Goal: Information Seeking & Learning: Check status

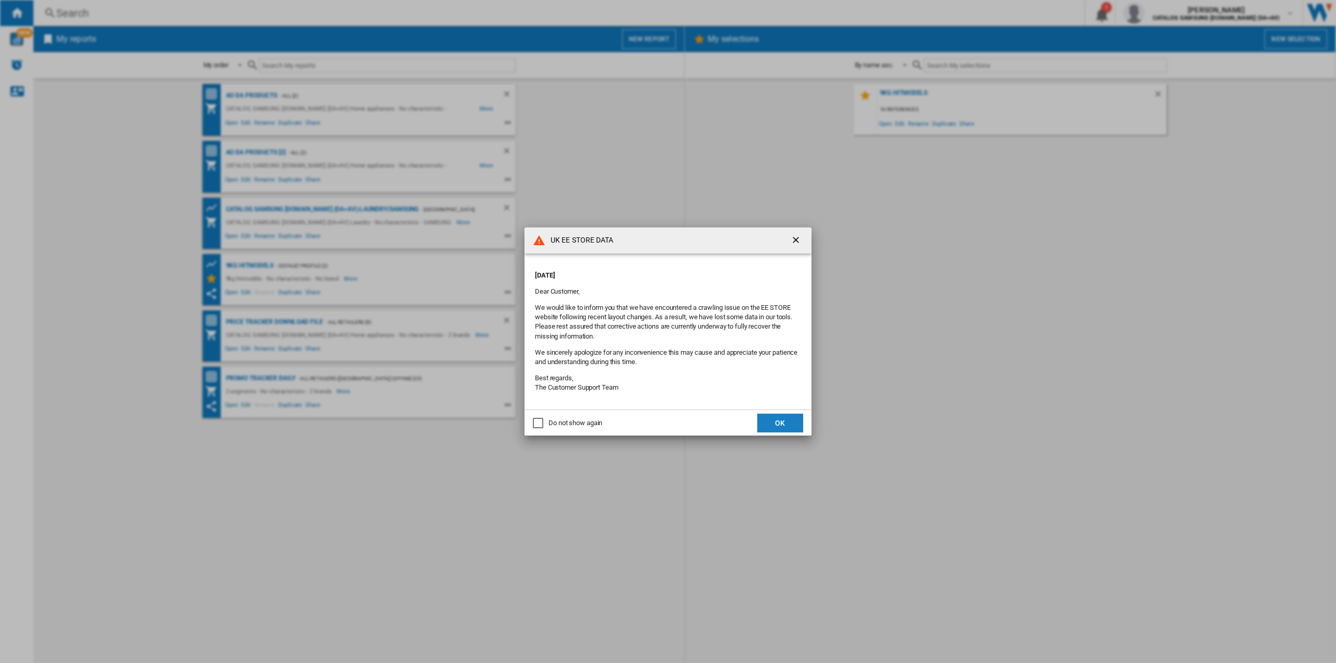
click at [781, 423] on button "OK" at bounding box center [780, 423] width 46 height 19
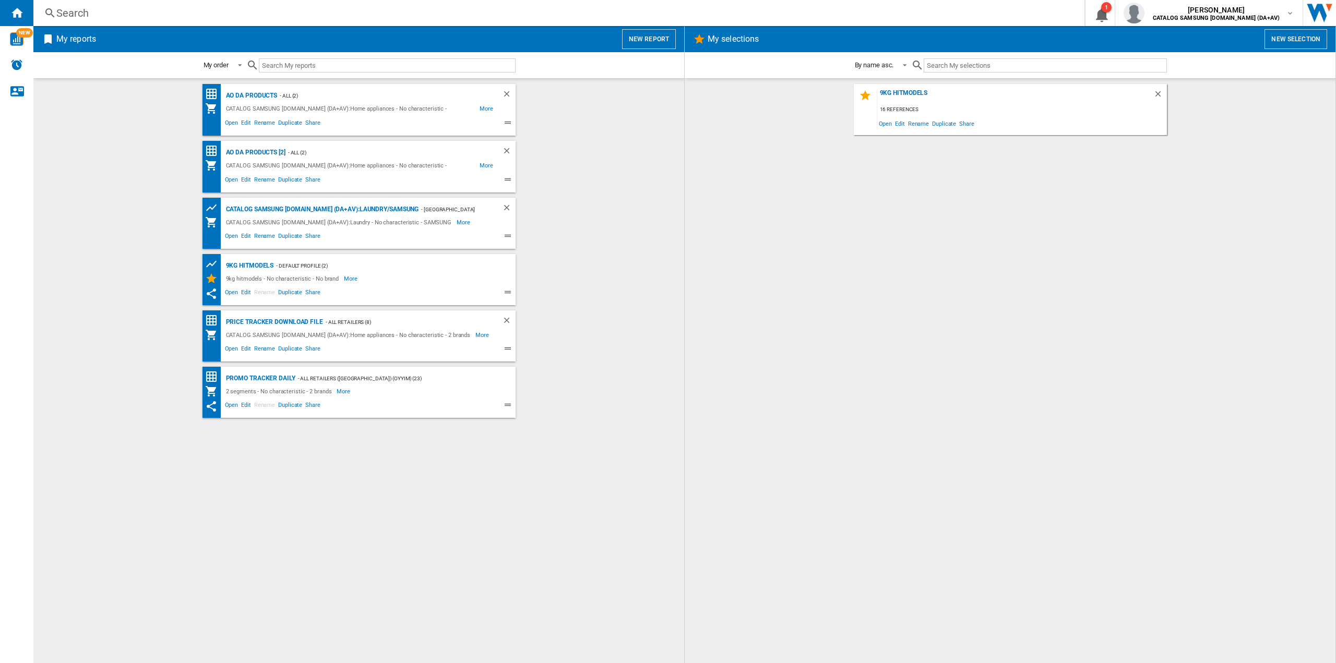
click at [919, 281] on div "9kg hitmodels 16 references Open Edit Rename Duplicate Share" at bounding box center [1010, 371] width 630 height 574
click at [58, 16] on div "Search" at bounding box center [556, 13] width 1001 height 15
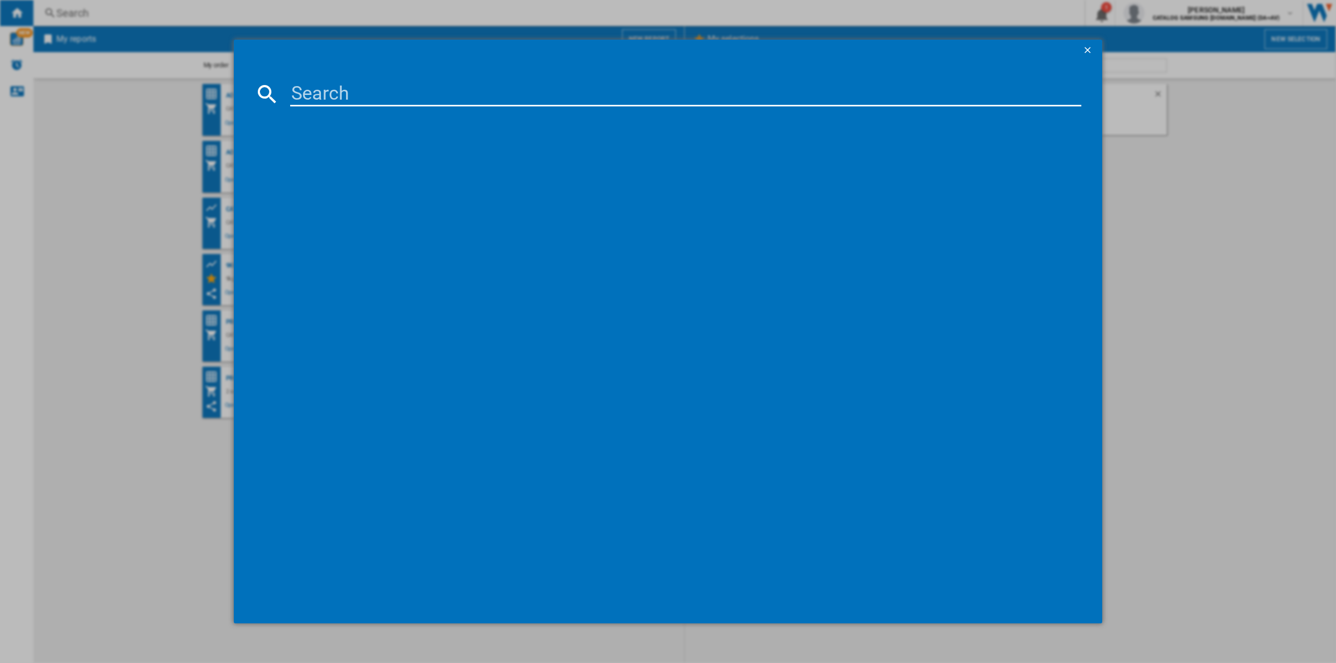
click at [307, 94] on input at bounding box center [685, 93] width 791 height 25
click at [370, 83] on input at bounding box center [685, 93] width 791 height 25
paste input "MC28H5013AS/EU"
type input "MC28H5013AS/EU"
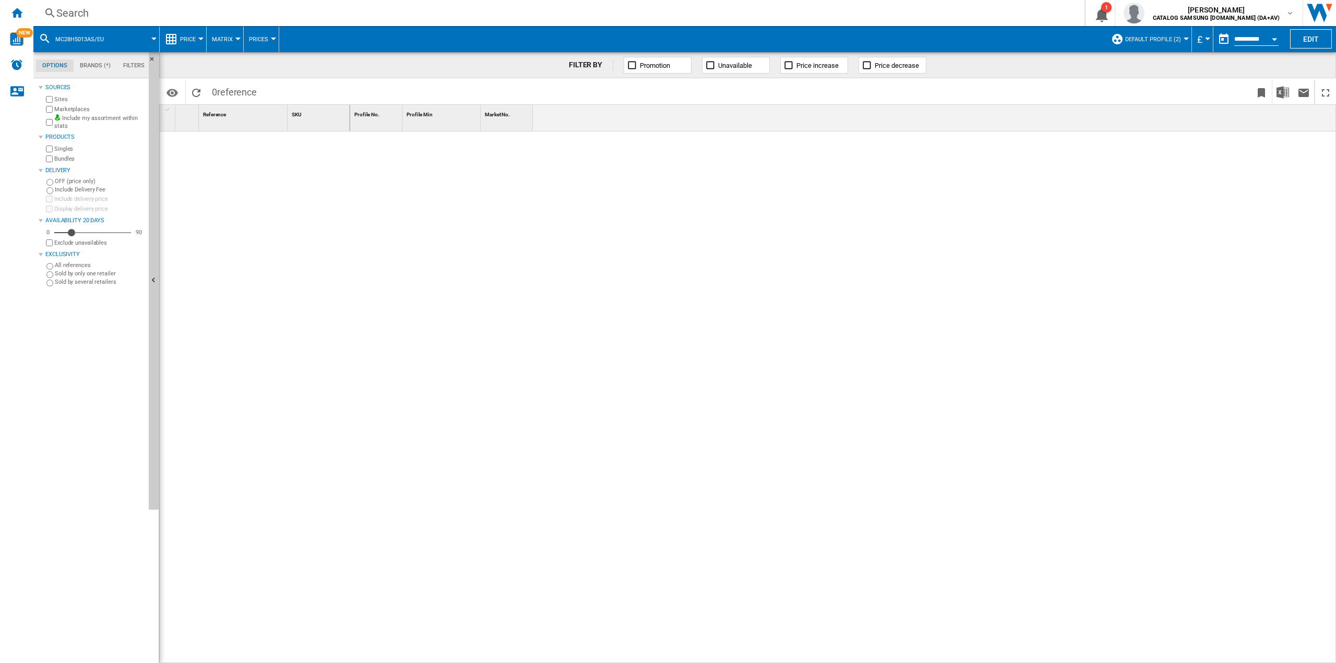
click at [1172, 37] on span "Default profile (2)" at bounding box center [1153, 39] width 56 height 7
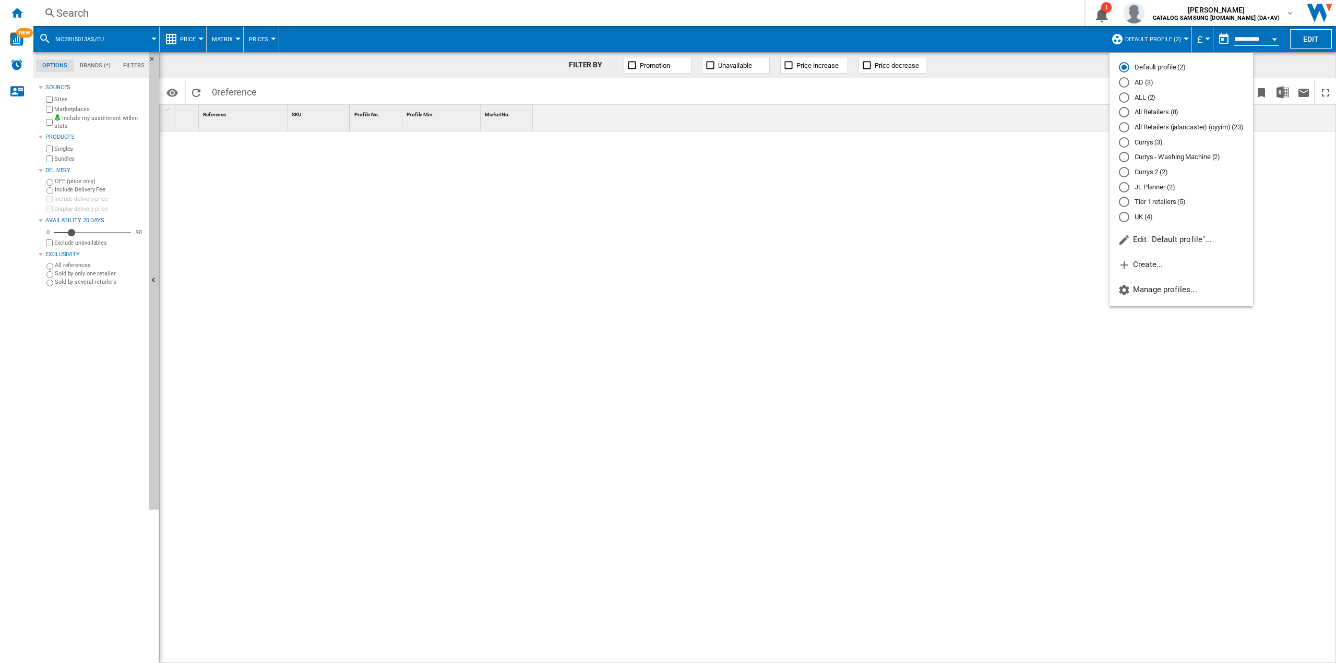
click at [1149, 112] on md-radio-button "All Retailers (8)" at bounding box center [1181, 112] width 125 height 10
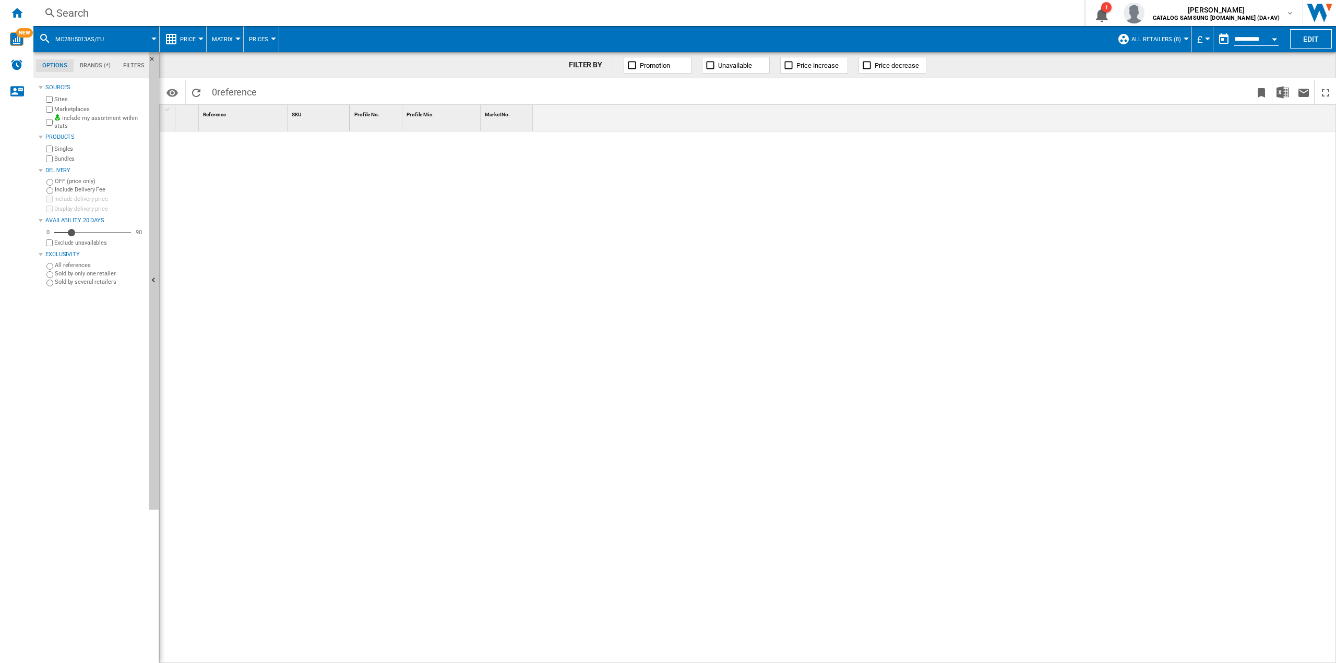
click at [531, 207] on div at bounding box center [843, 397] width 986 height 532
click at [73, 13] on div "Search" at bounding box center [556, 13] width 1001 height 15
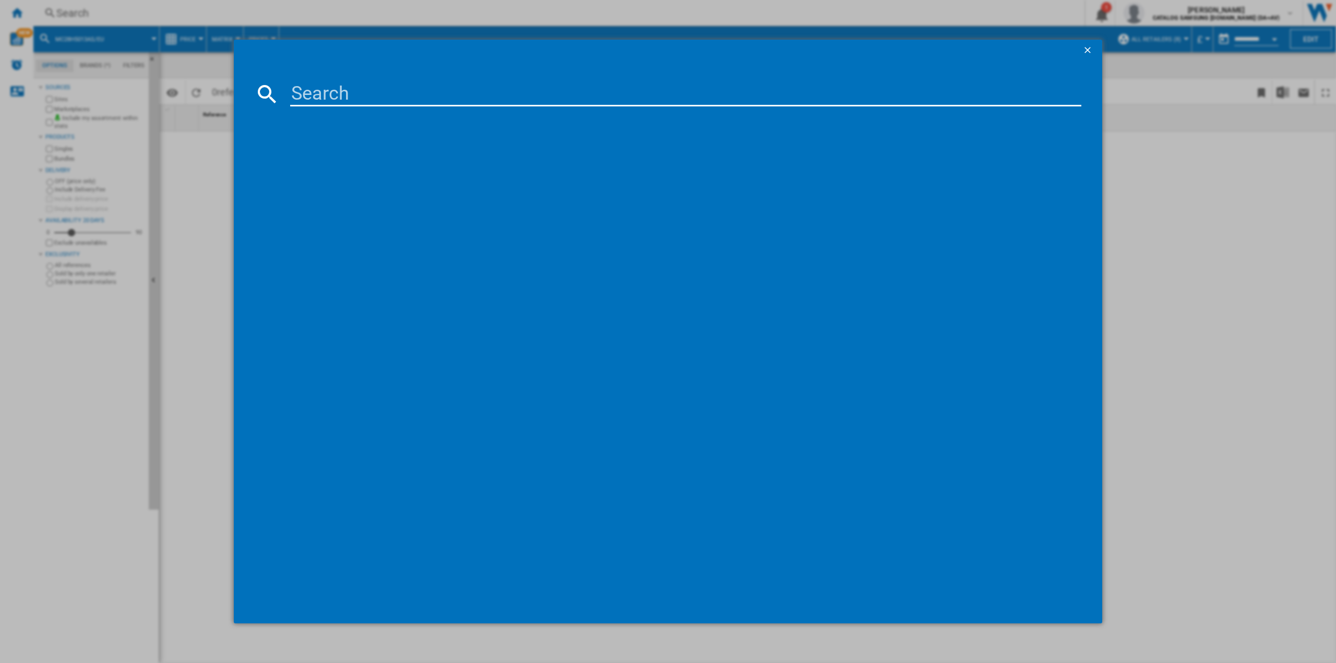
click at [361, 93] on input at bounding box center [685, 93] width 791 height 25
paste input "MC28H5013AS/EU"
type input "MC28H5013AS/EU"
click at [331, 157] on div "SAMSUNG MC28H5013ASEU SILVER" at bounding box center [675, 162] width 780 height 10
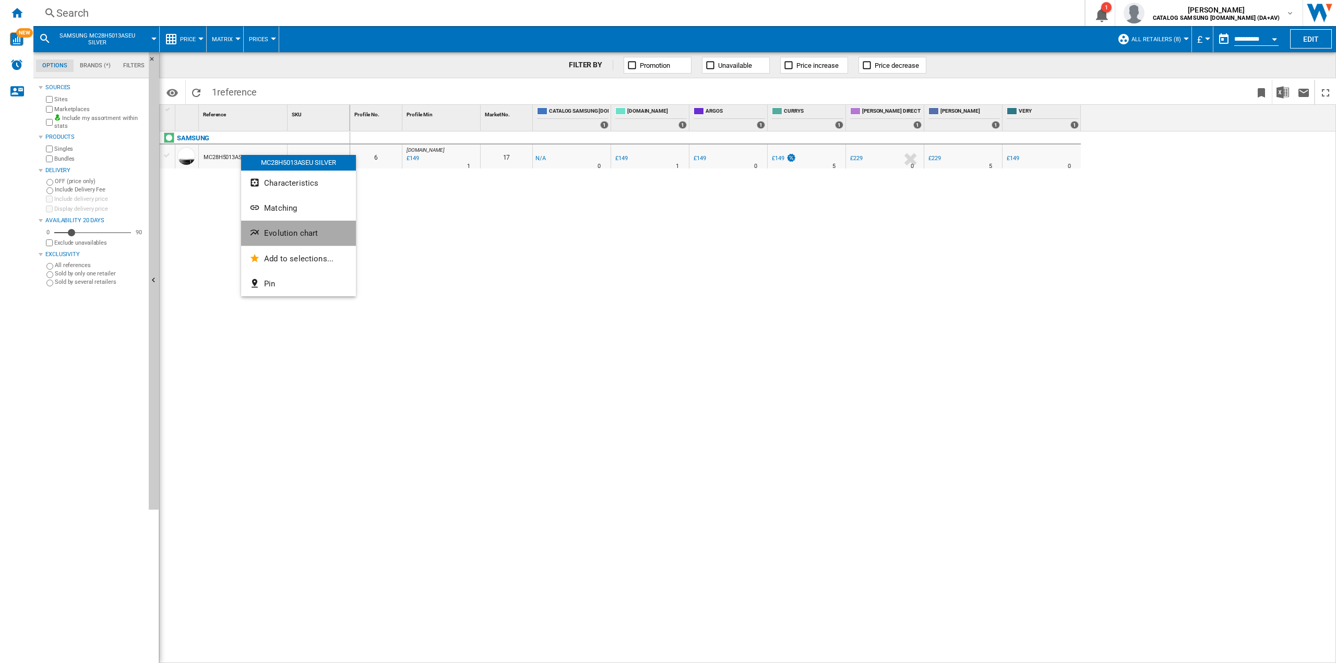
click at [288, 241] on button "Evolution chart" at bounding box center [298, 233] width 115 height 25
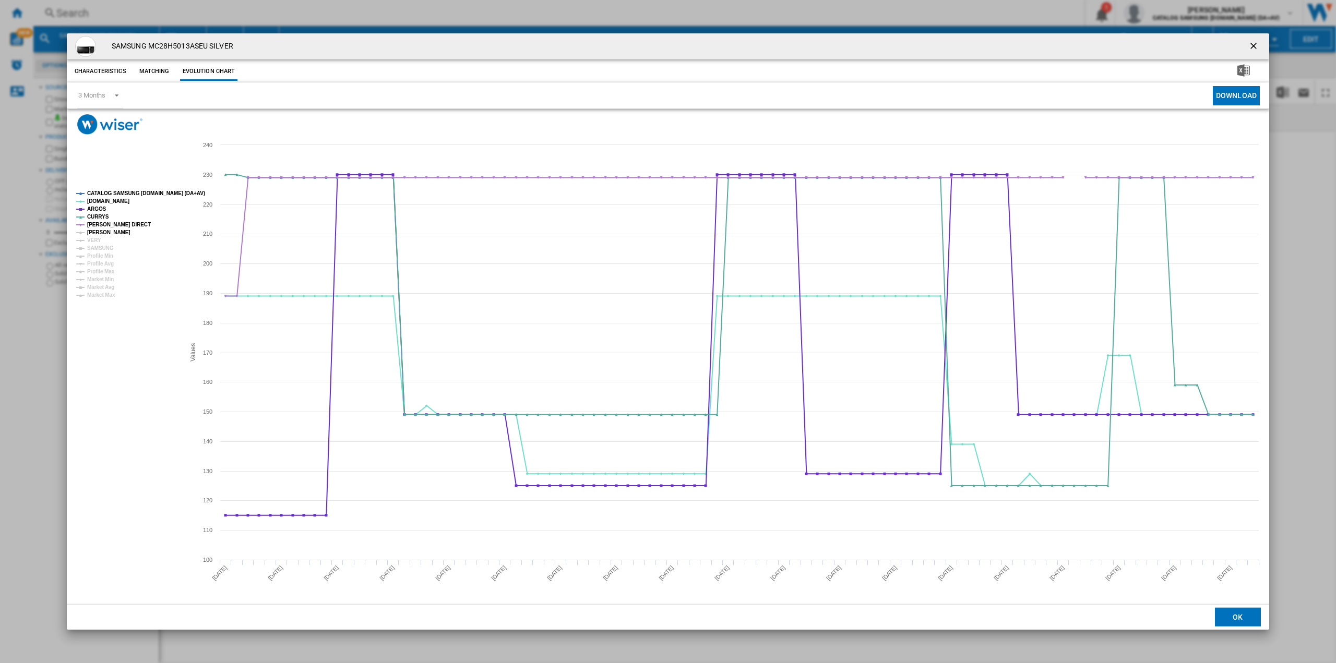
click at [115, 230] on tspan "[PERSON_NAME]" at bounding box center [108, 233] width 43 height 6
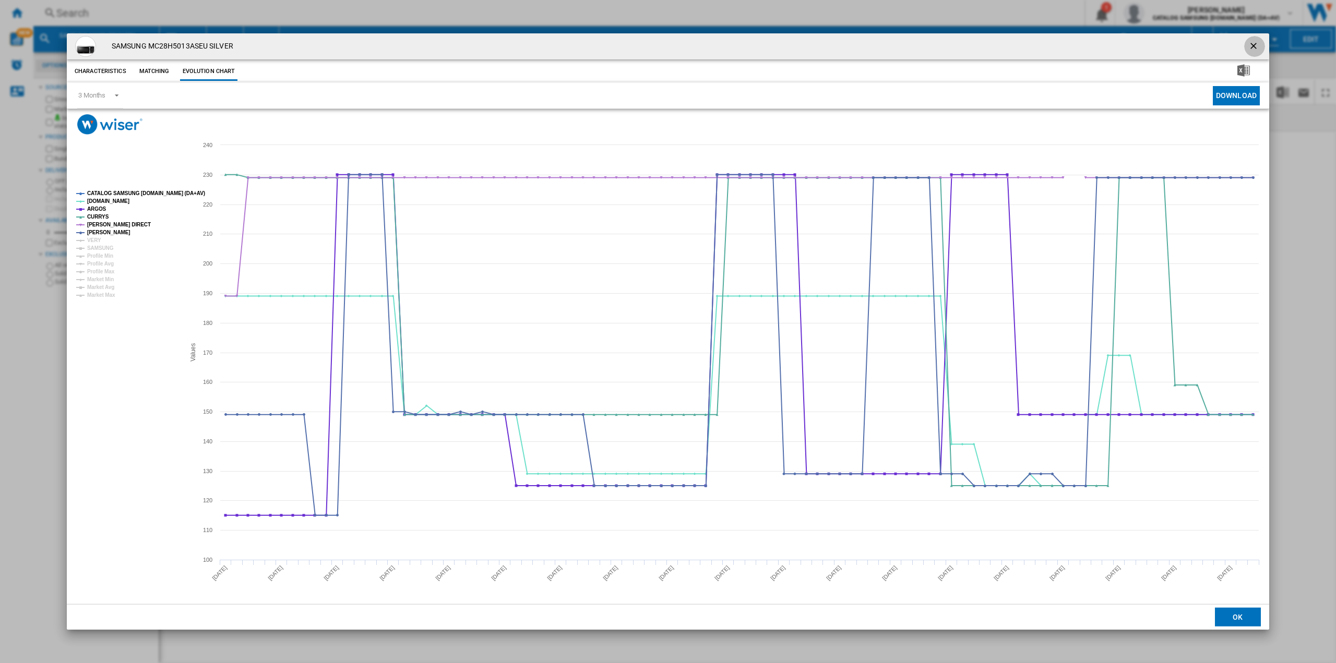
click at [1250, 45] on ng-md-icon "getI18NText('BUTTONS.CLOSE_DIALOG')" at bounding box center [1254, 47] width 13 height 13
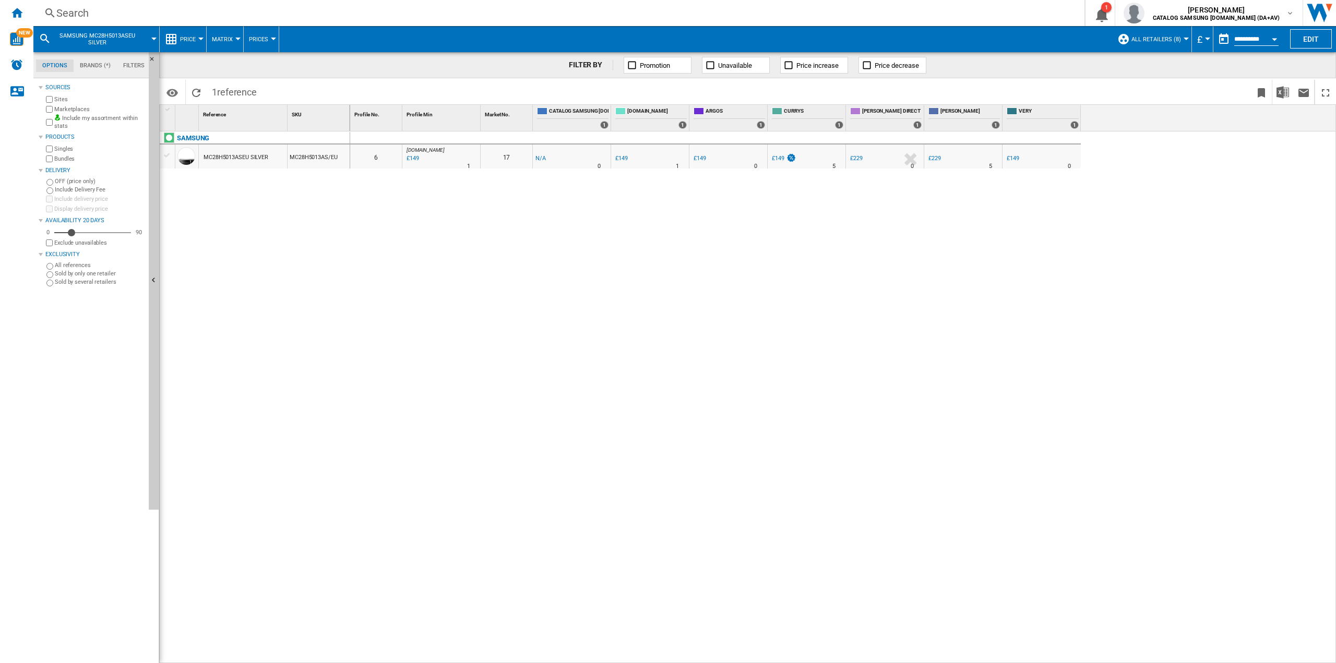
click at [73, 10] on div "Search" at bounding box center [556, 13] width 1001 height 15
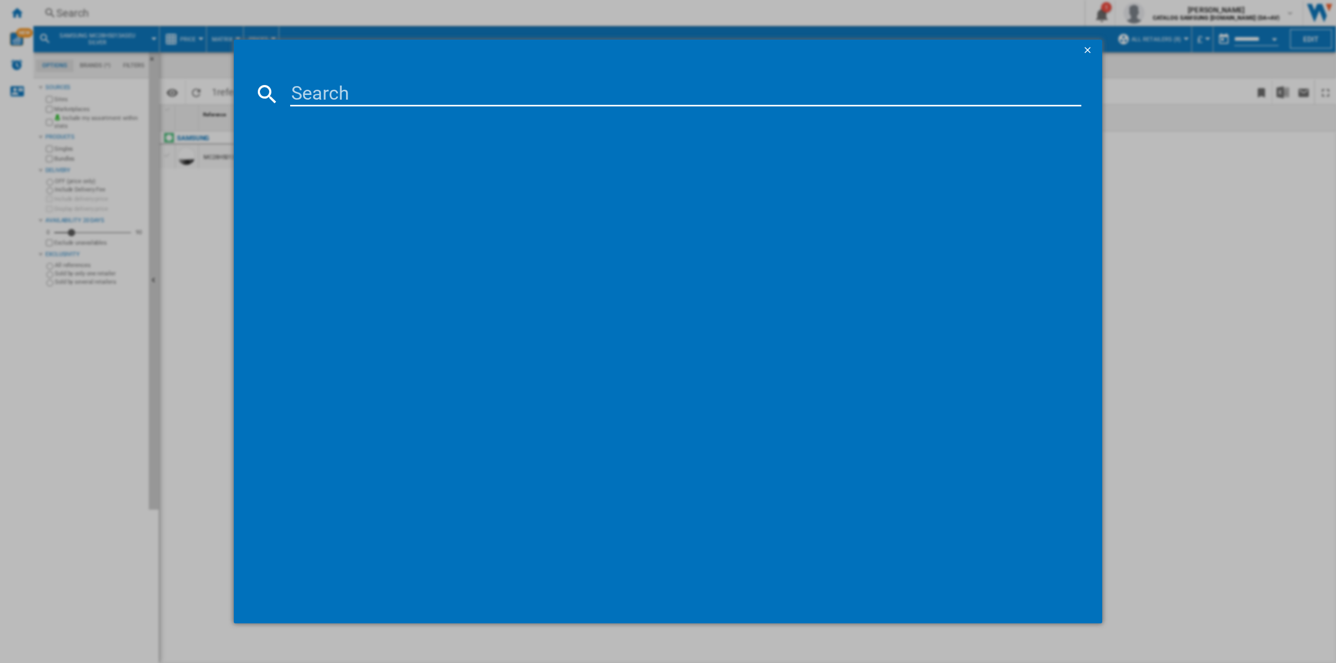
paste input "MS23K3513AK/EU"
type input "MS23K3513AK/EU"
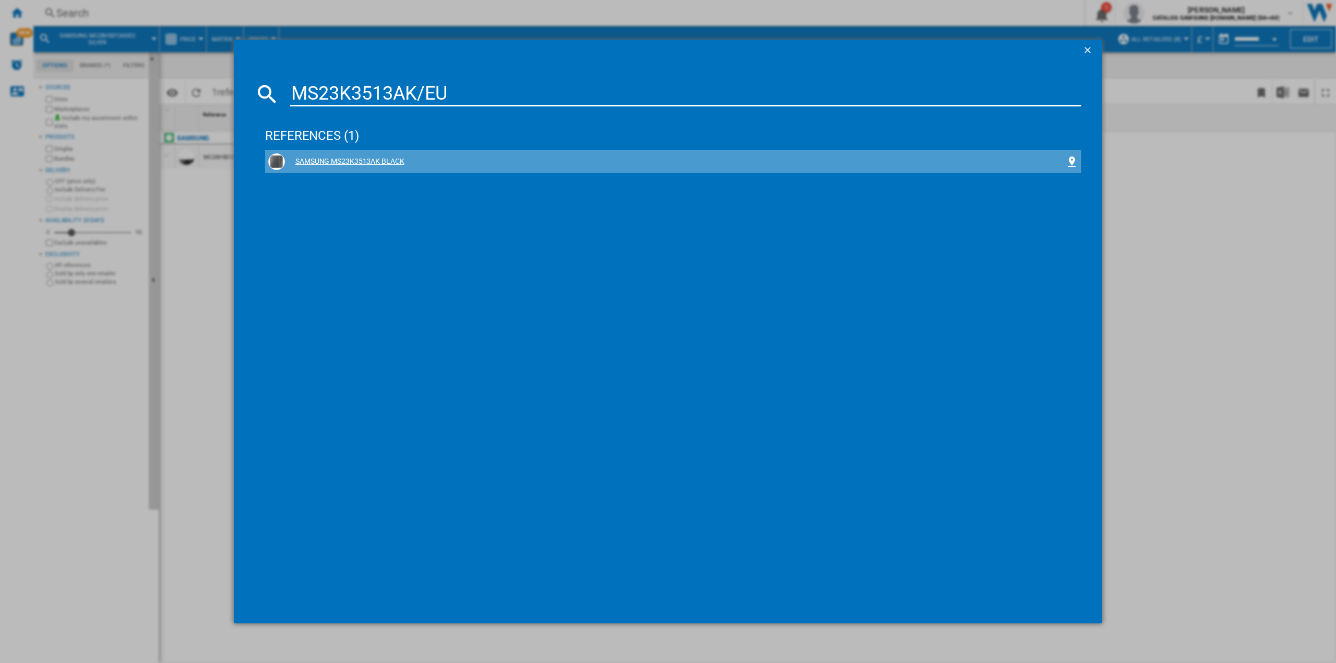
click at [350, 163] on div "SAMSUNG MS23K3513AK BLACK" at bounding box center [675, 162] width 780 height 10
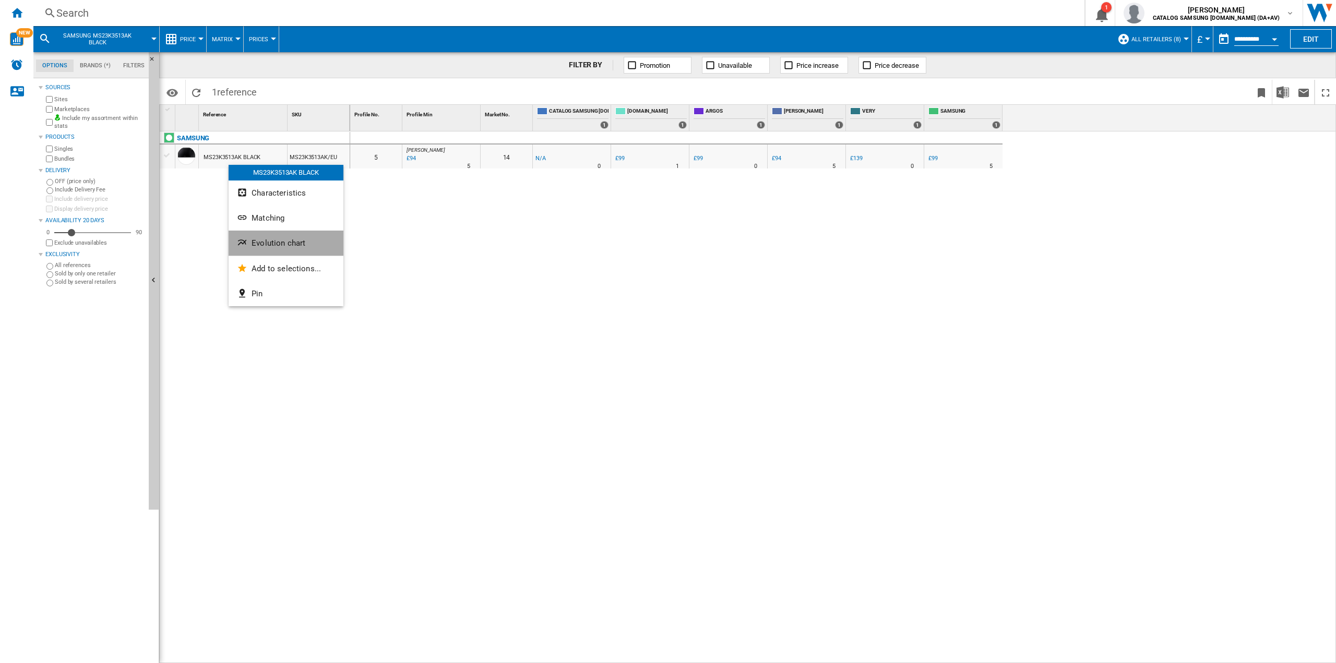
click at [289, 243] on span "Evolution chart" at bounding box center [278, 242] width 54 height 9
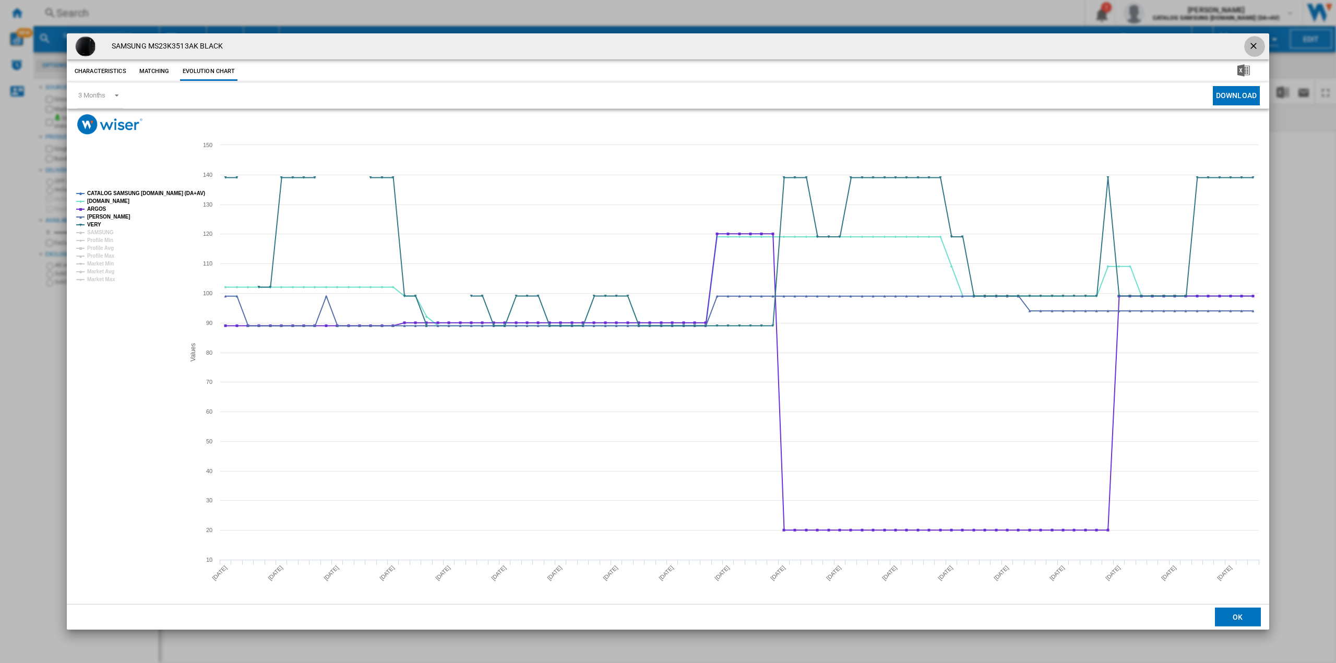
click at [1253, 53] on button "Product popup" at bounding box center [1254, 46] width 21 height 21
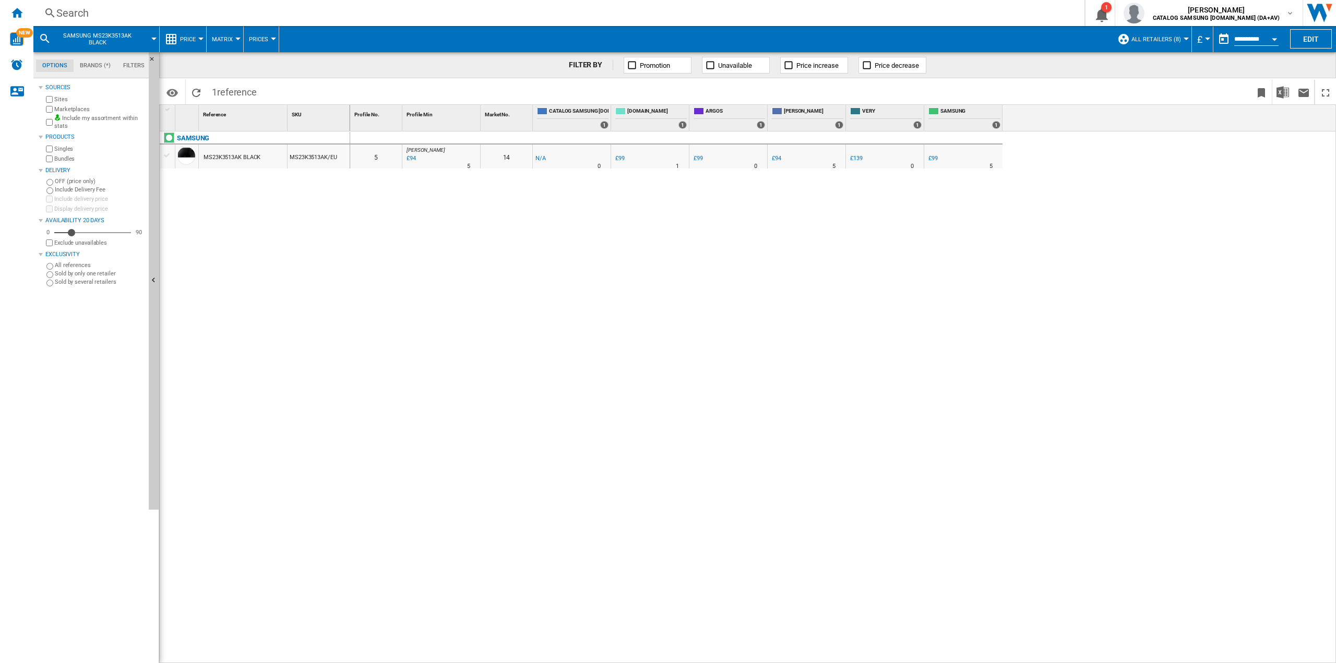
click at [1161, 32] on button "All Retailers (8)" at bounding box center [1158, 39] width 55 height 26
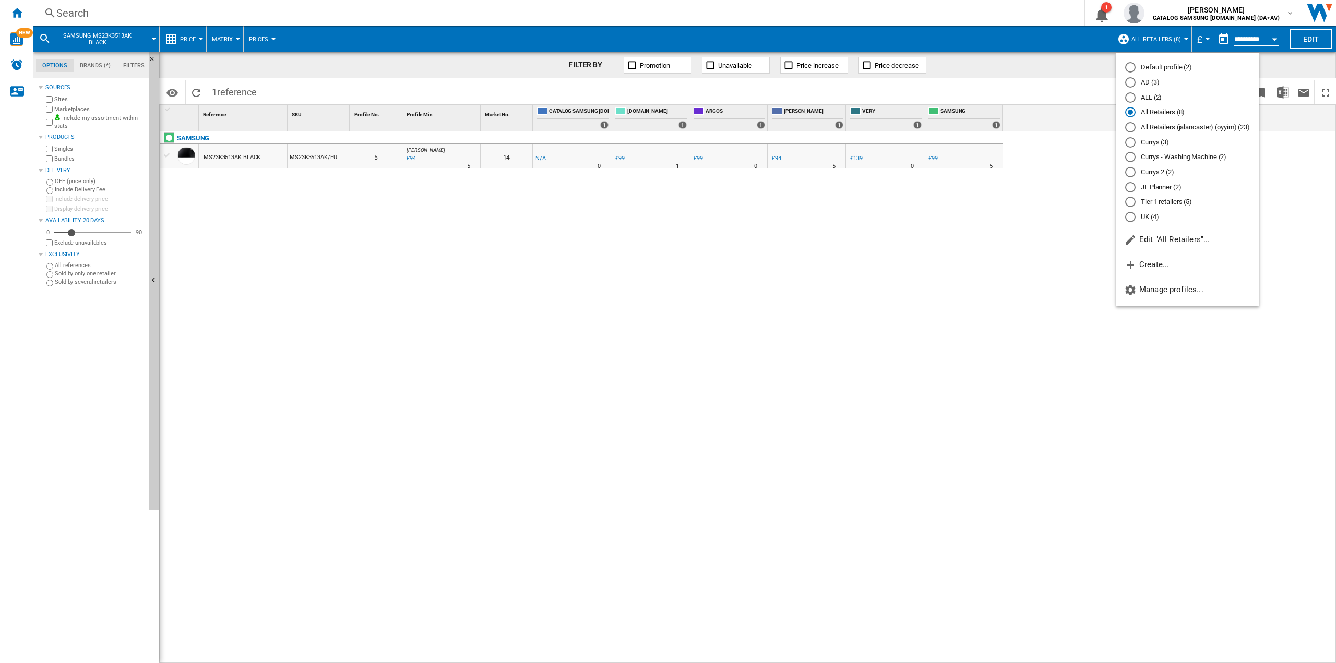
click at [1155, 125] on md-radio-button "All Retailers (jalancaster) (oyyim) (23)" at bounding box center [1187, 128] width 125 height 10
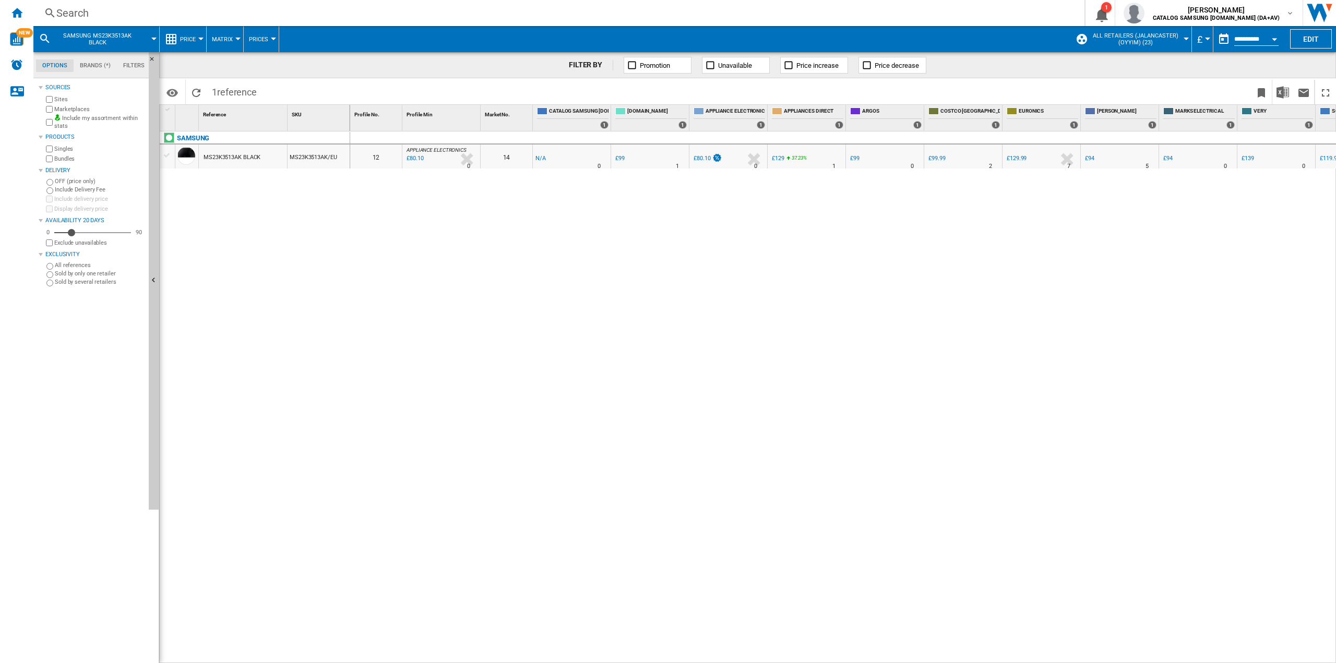
click at [242, 127] on div "Reference 1" at bounding box center [243, 118] width 89 height 26
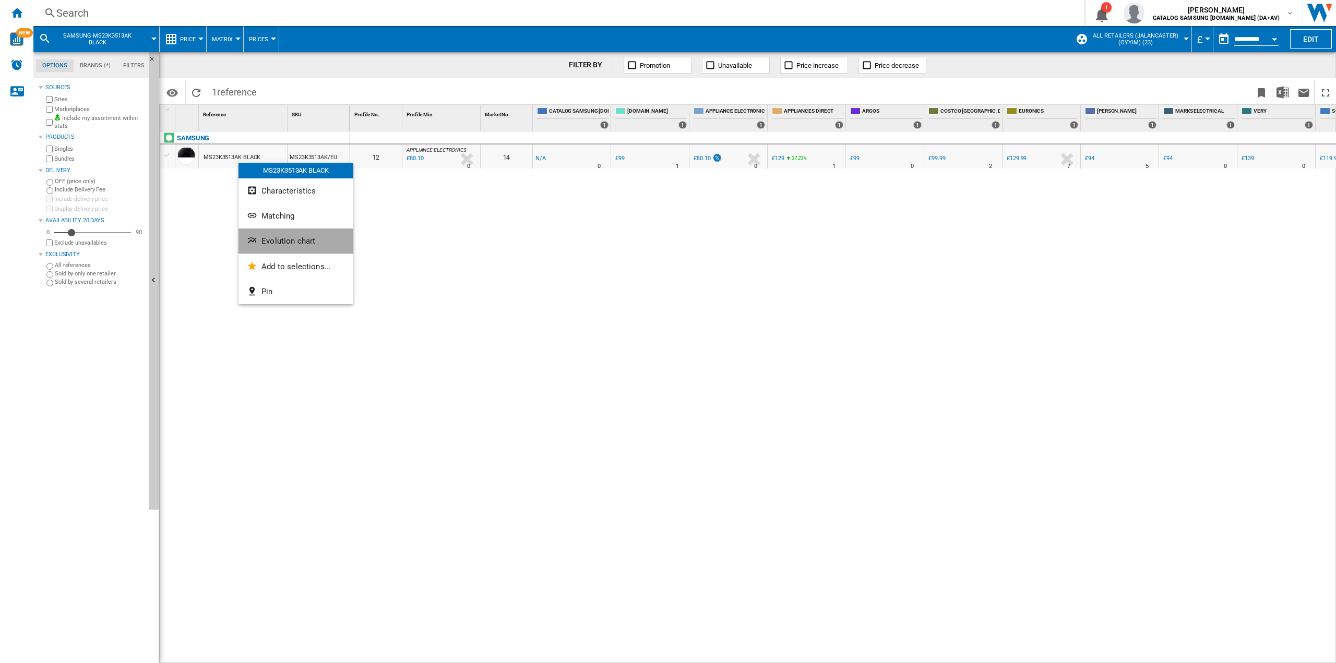
click at [296, 234] on button "Evolution chart" at bounding box center [295, 241] width 115 height 25
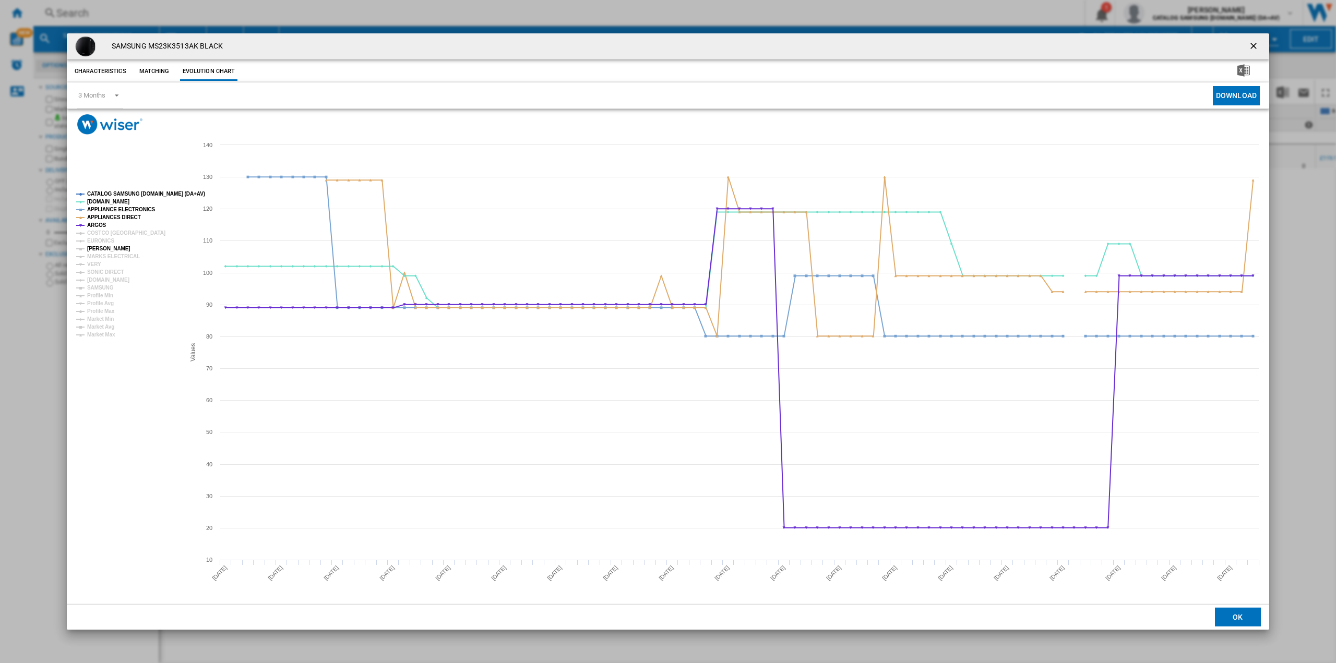
click at [107, 249] on tspan "[PERSON_NAME]" at bounding box center [108, 249] width 43 height 6
click at [112, 281] on tspan "[DOMAIN_NAME]" at bounding box center [108, 280] width 42 height 6
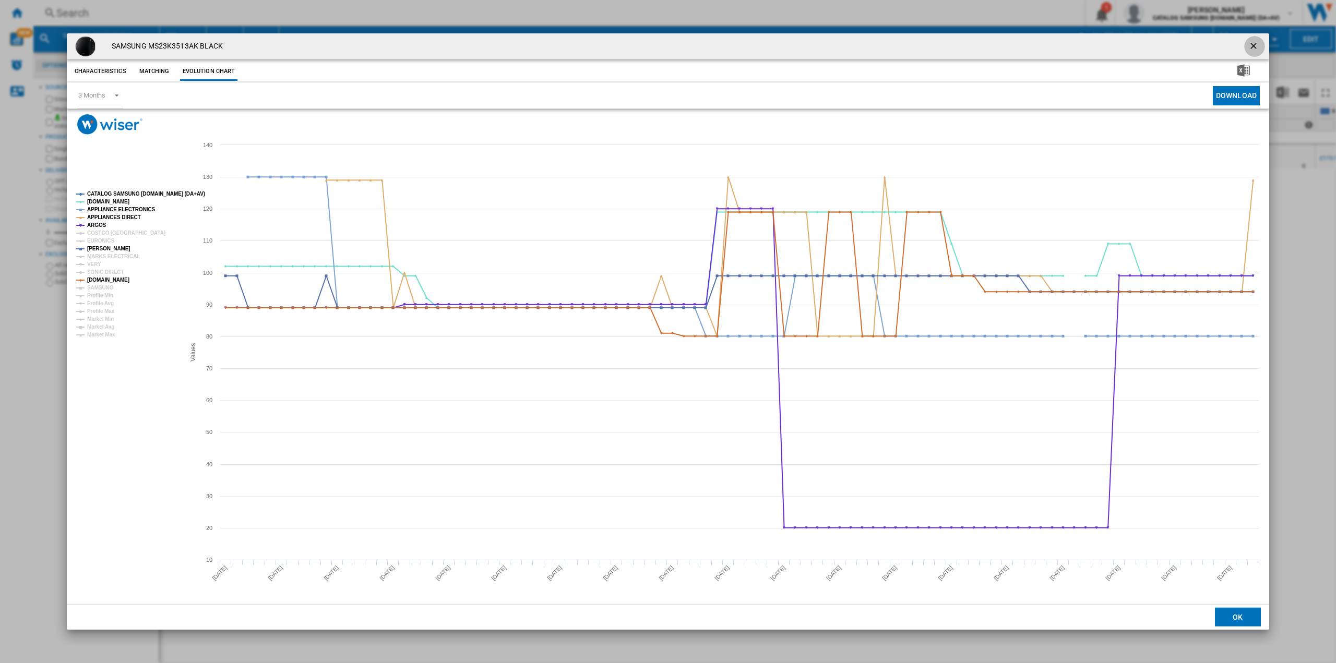
click at [1250, 39] on button "Product popup" at bounding box center [1254, 46] width 21 height 21
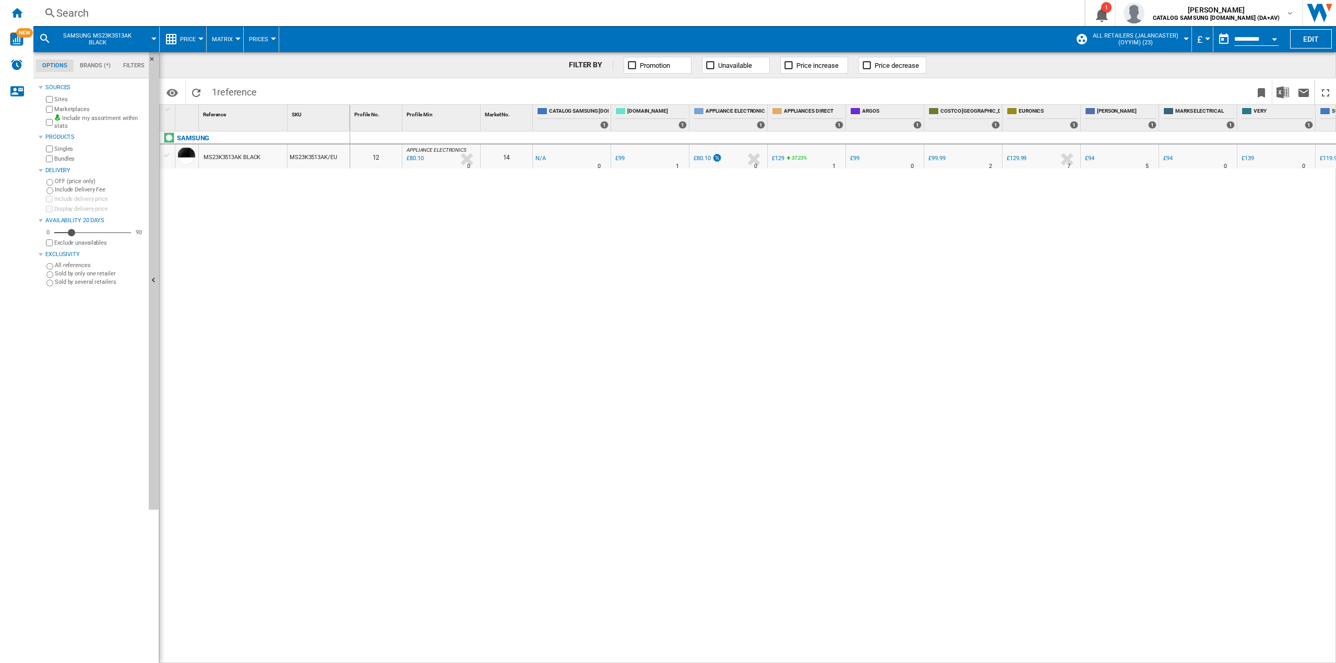
click at [60, 13] on div "Search" at bounding box center [556, 13] width 1001 height 15
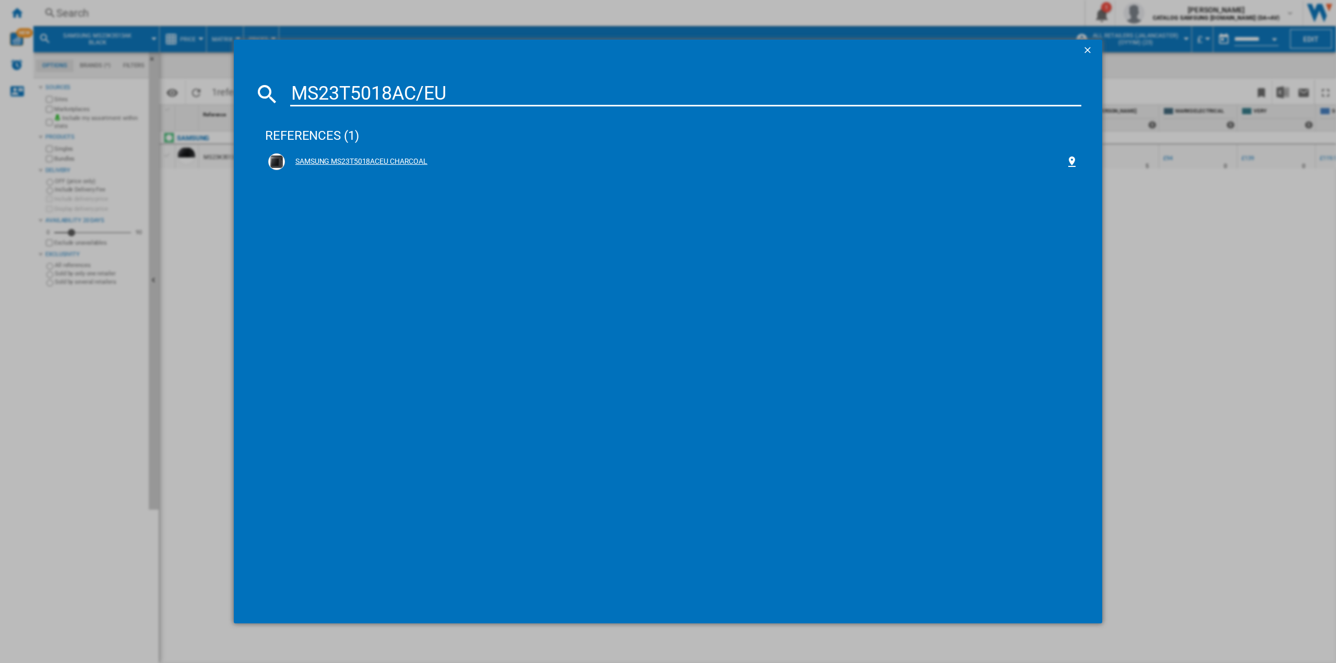
type input "MS23T5018AC/EU"
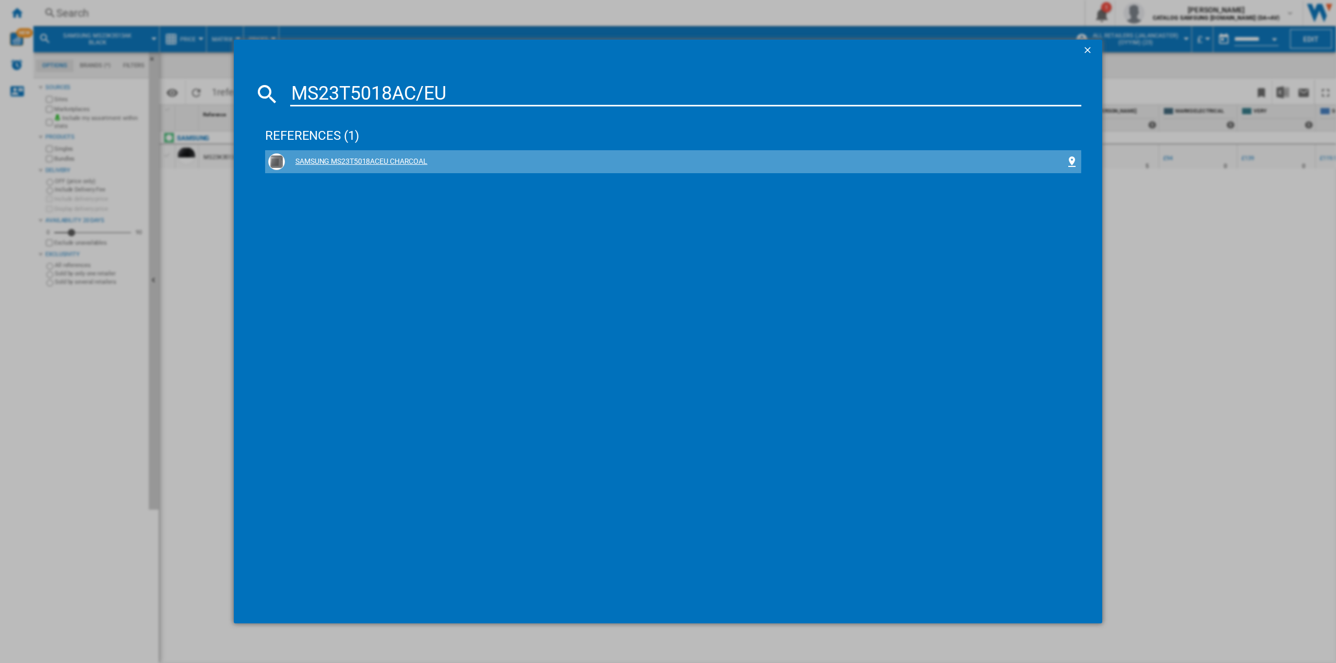
click at [368, 160] on div "SAMSUNG MS23T5018ACEU CHARCOAL" at bounding box center [675, 162] width 780 height 10
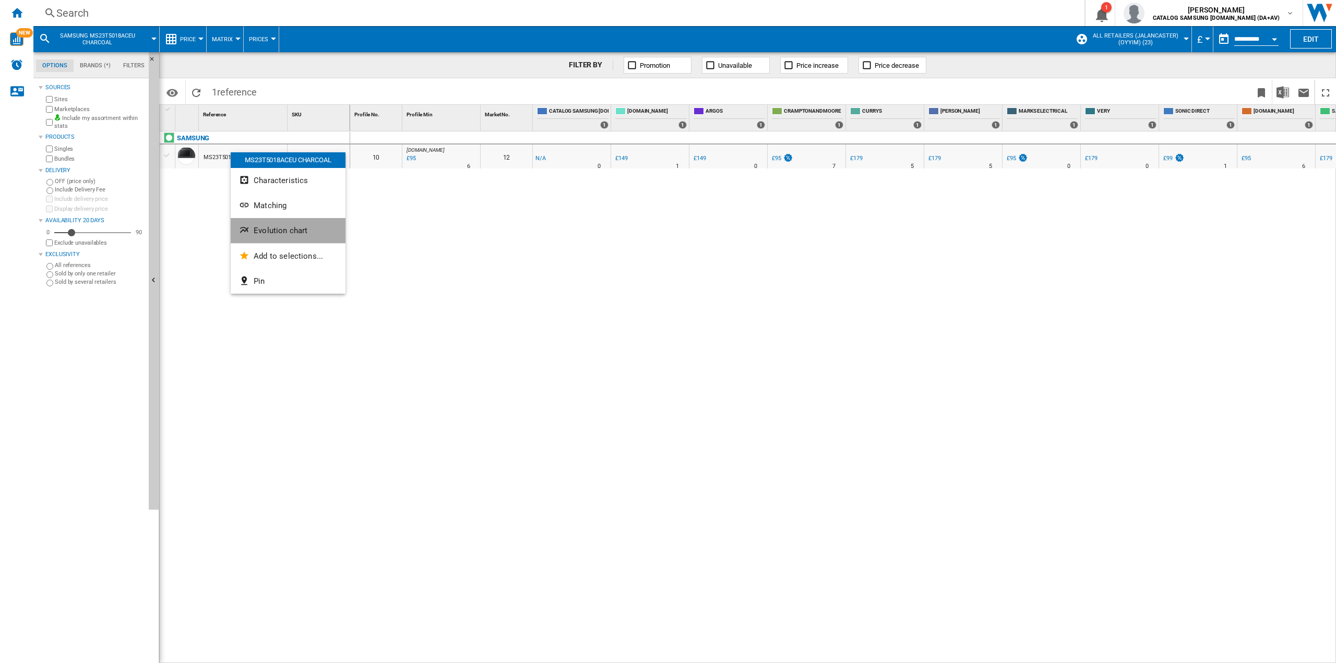
click at [297, 226] on span "Evolution chart" at bounding box center [281, 230] width 54 height 9
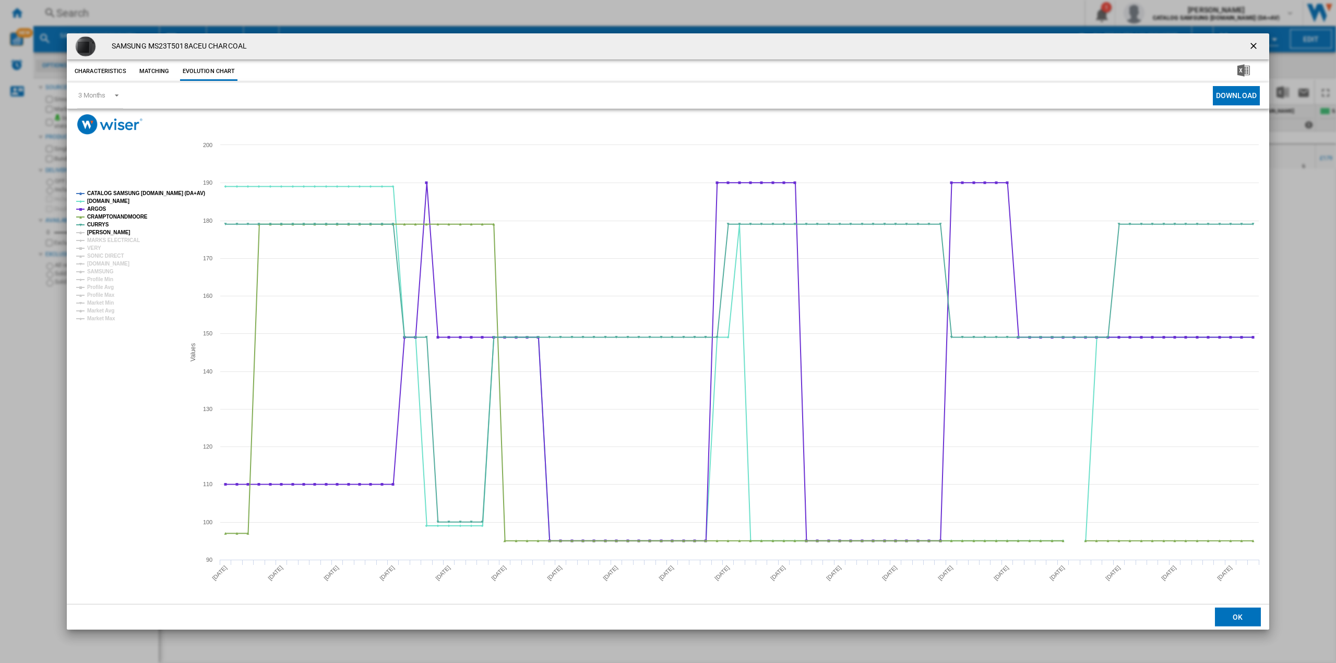
click at [102, 230] on tspan "[PERSON_NAME]" at bounding box center [108, 233] width 43 height 6
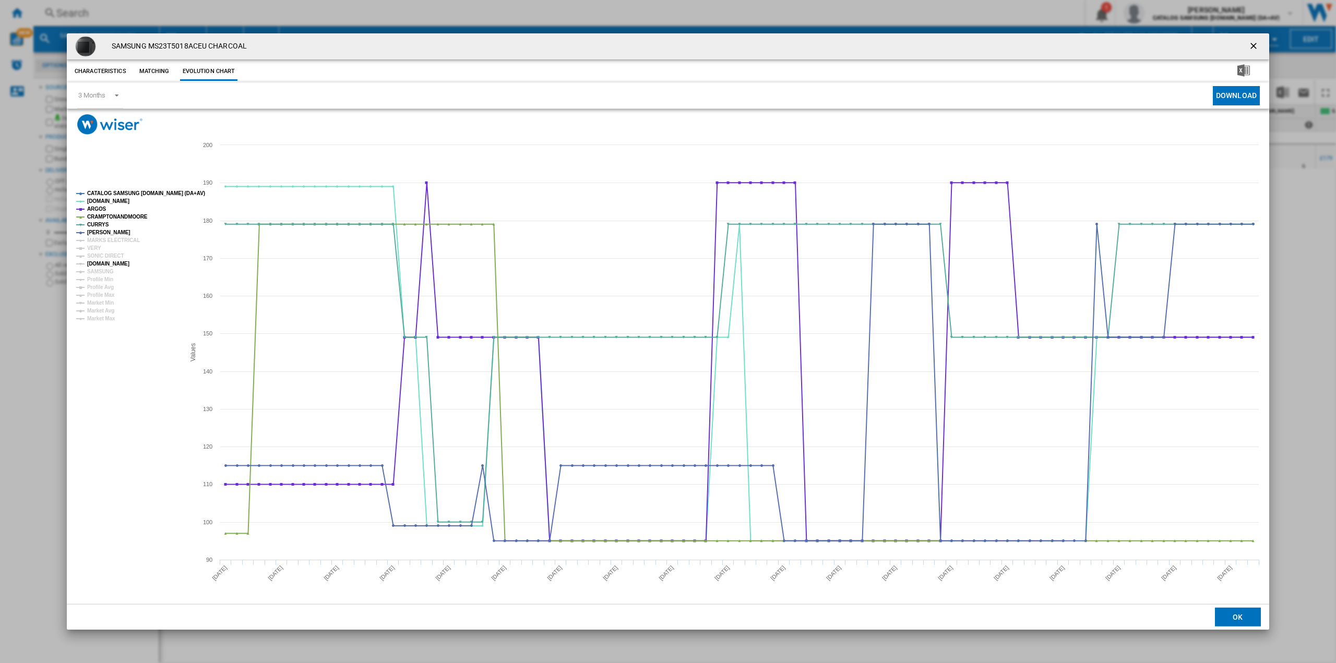
click at [116, 264] on tspan "[DOMAIN_NAME]" at bounding box center [108, 264] width 42 height 6
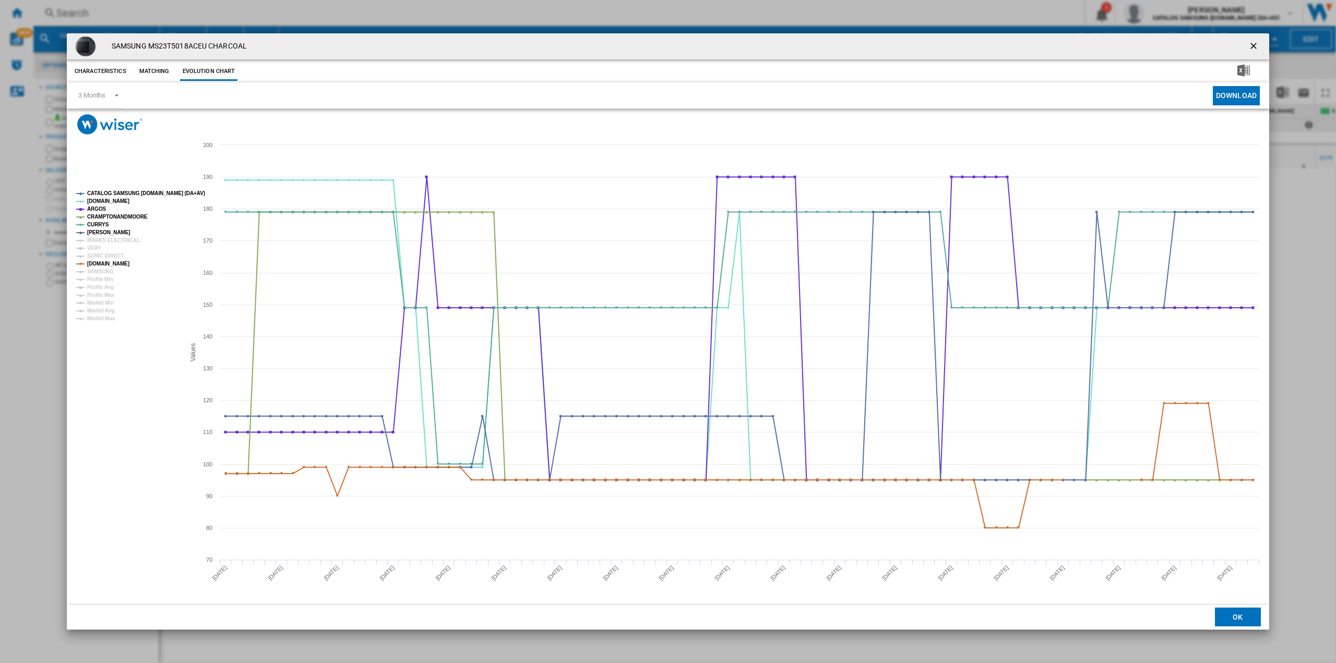
click at [1258, 36] on button "Product popup" at bounding box center [1254, 46] width 21 height 21
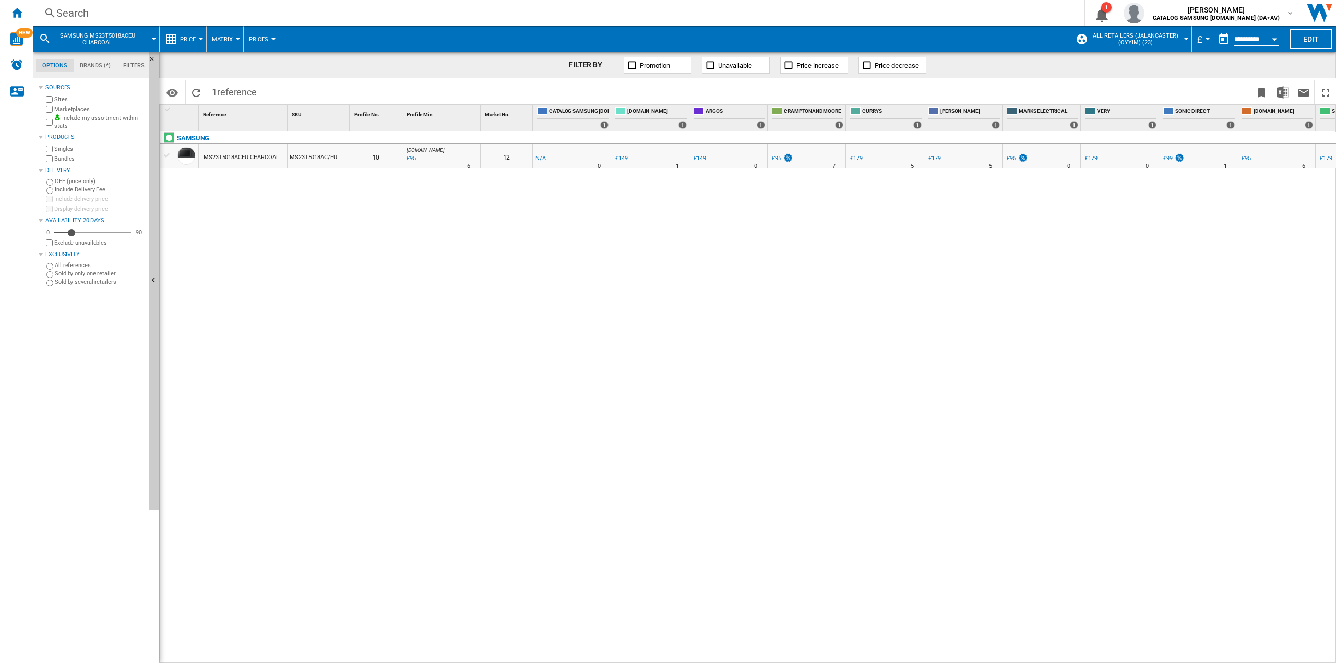
click at [76, 13] on div "Search" at bounding box center [556, 13] width 1001 height 15
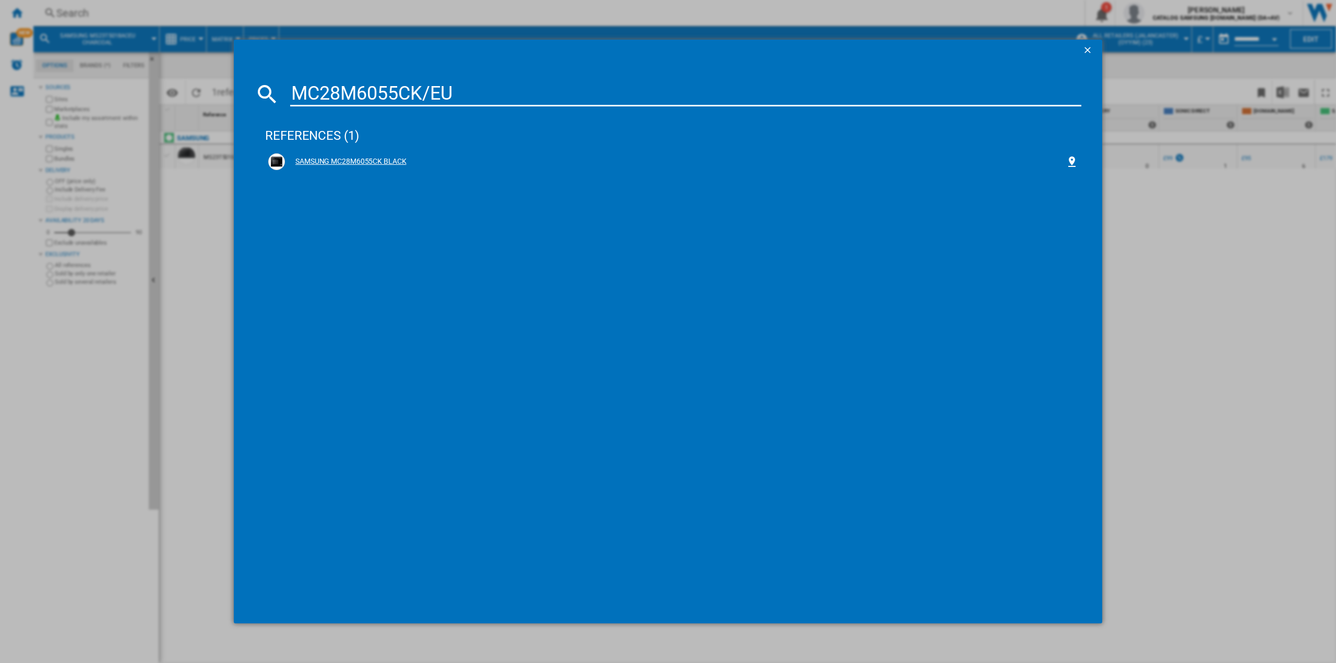
type input "MC28M6055CK/EU"
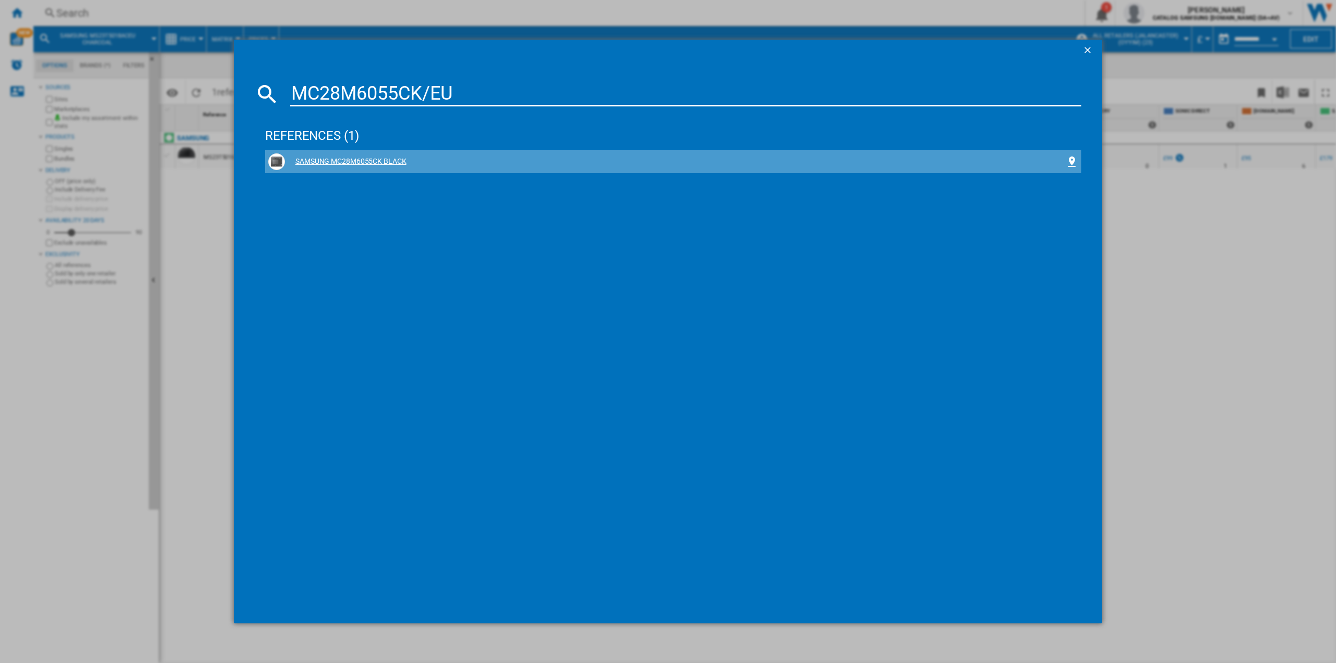
click at [369, 161] on div "SAMSUNG MC28M6055CK BLACK" at bounding box center [675, 162] width 780 height 10
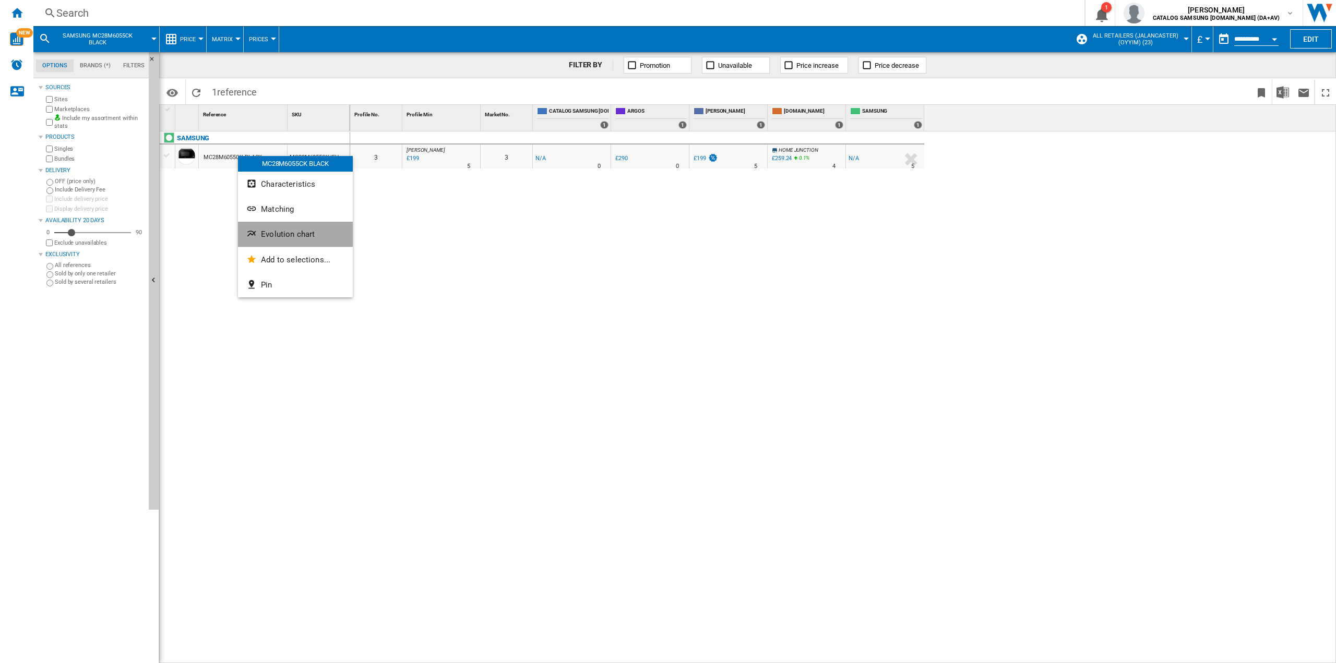
click at [294, 239] on button "Evolution chart" at bounding box center [295, 234] width 115 height 25
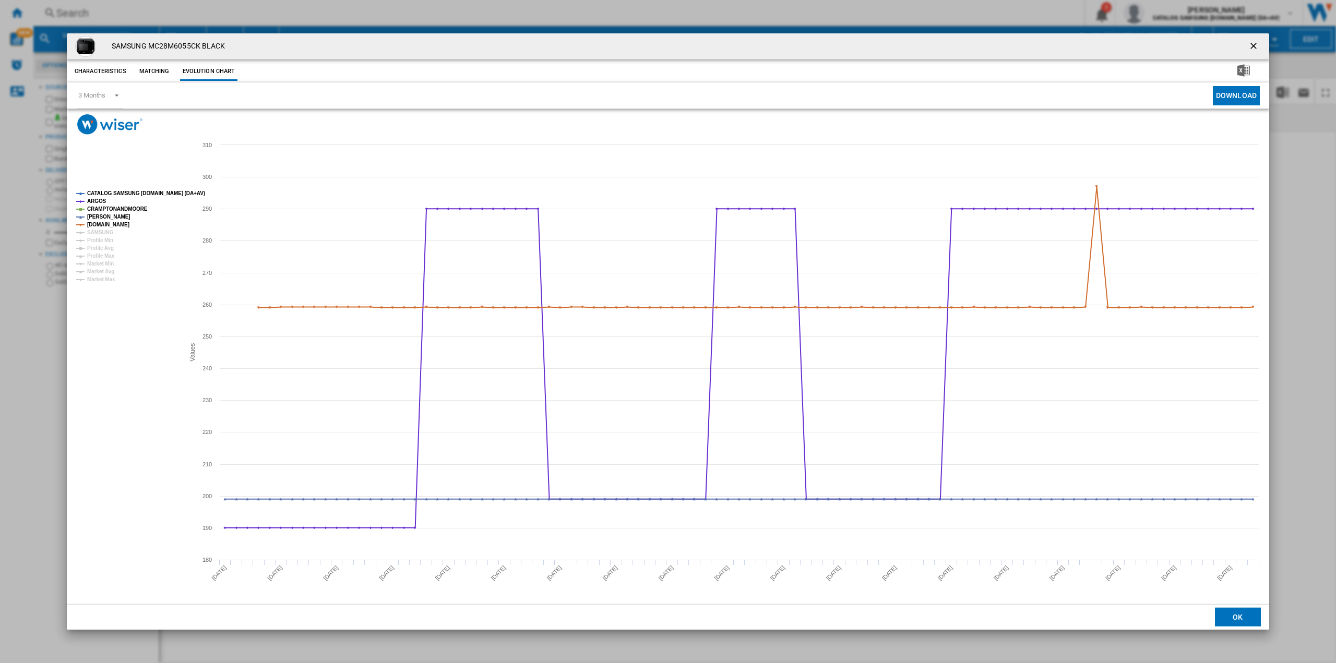
click at [1256, 48] on ng-md-icon "getI18NText('BUTTONS.CLOSE_DIALOG')" at bounding box center [1254, 47] width 13 height 13
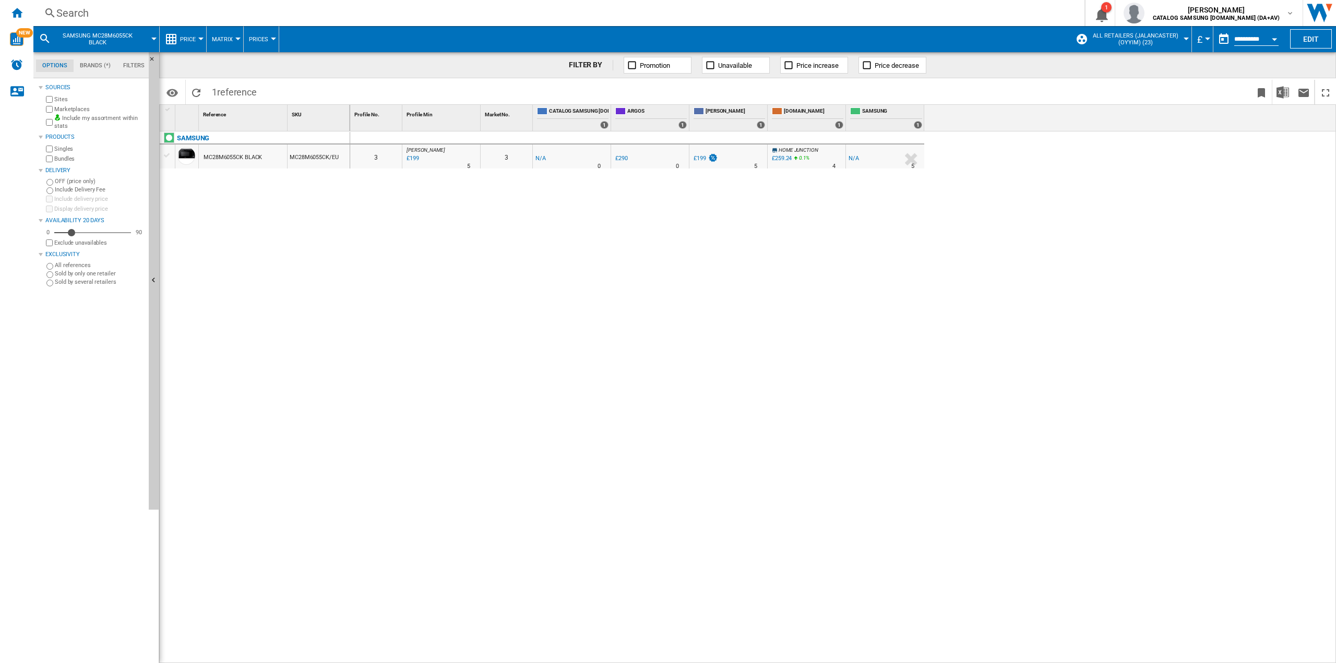
click at [526, 276] on div "0 0 3 [PERSON_NAME] : UK [PERSON_NAME] -1.0 % £199 % N/A 5 [PERSON_NAME] : UK […" at bounding box center [843, 397] width 986 height 532
click at [68, 11] on div "Search" at bounding box center [556, 13] width 1001 height 15
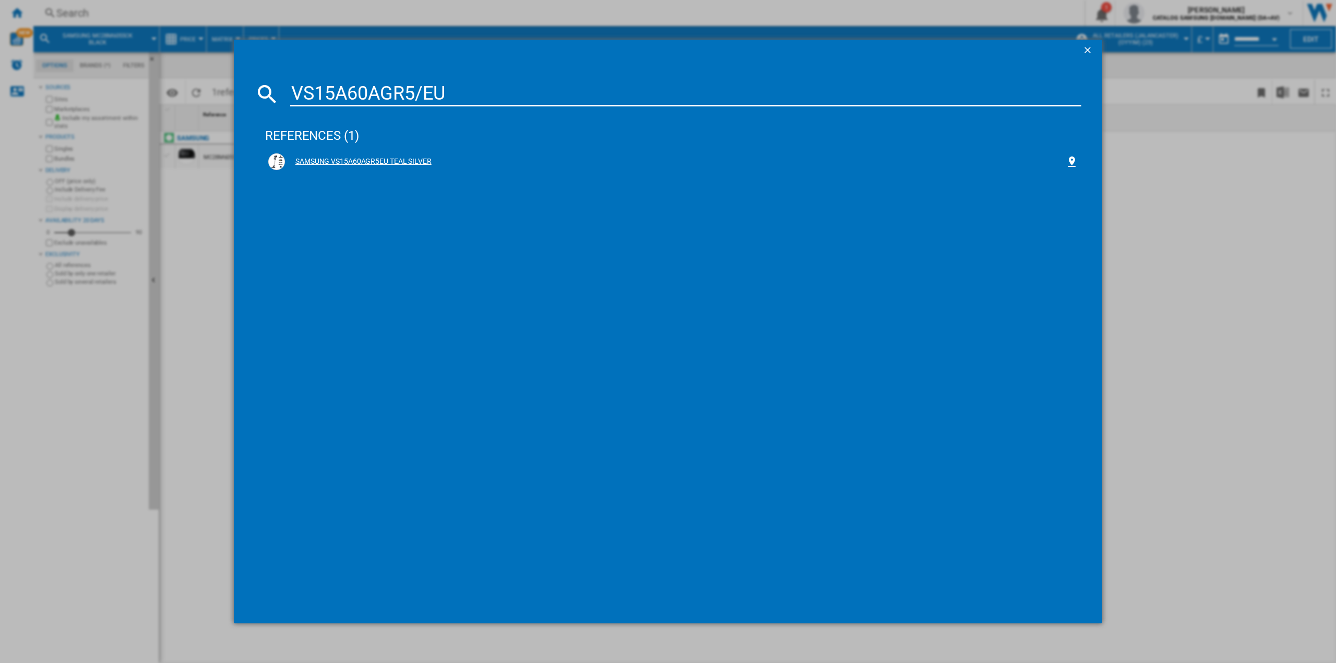
type input "VS15A60AGR5/EU"
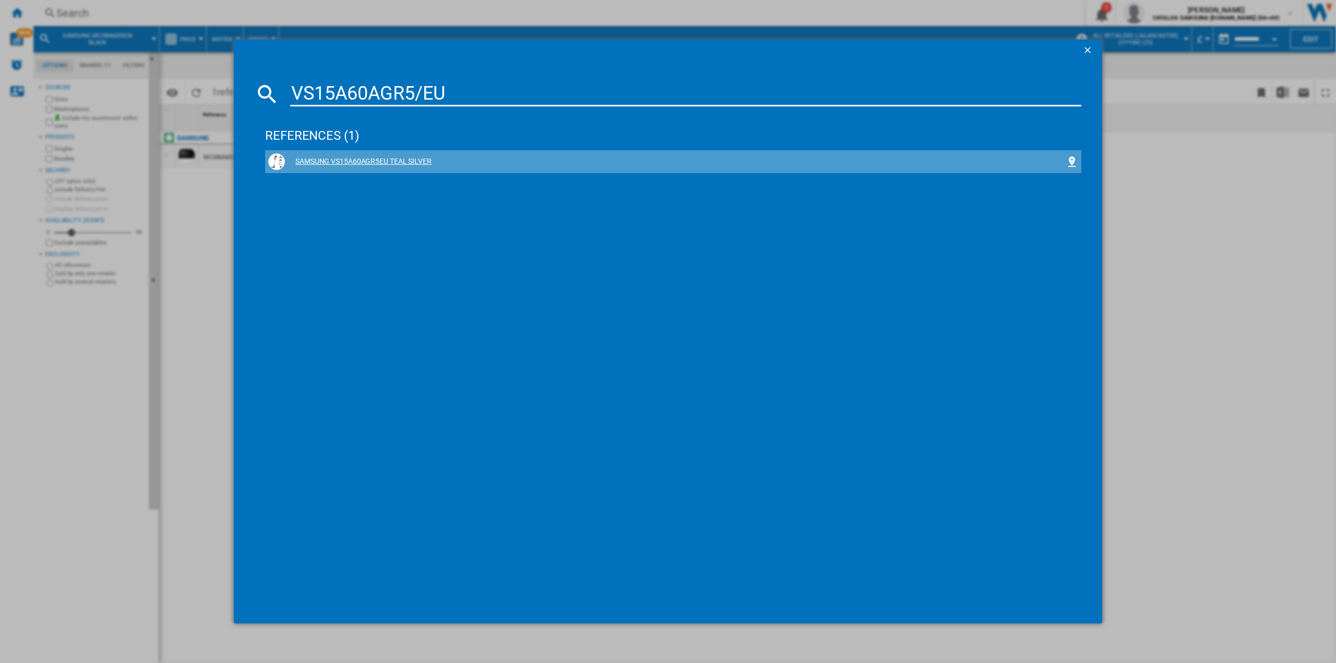
click at [356, 165] on div "SAMSUNG VS15A60AGR5EU TEAL SILVER" at bounding box center [675, 162] width 780 height 10
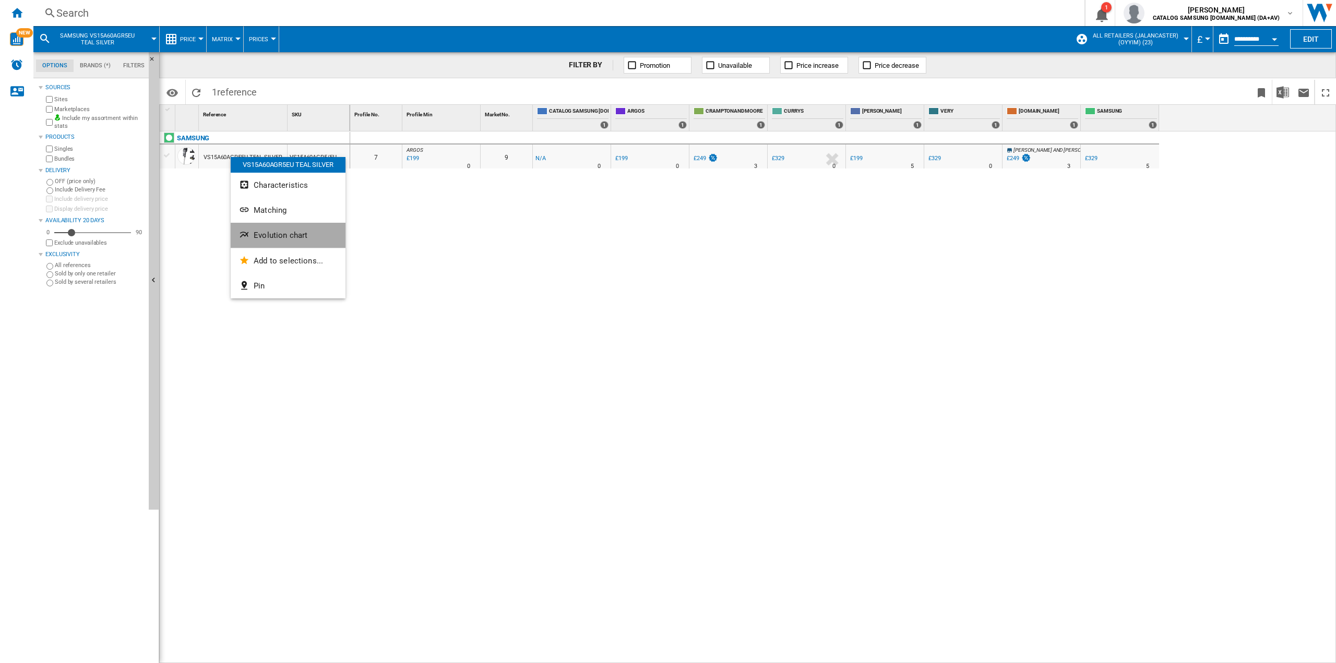
click at [291, 237] on span "Evolution chart" at bounding box center [281, 235] width 54 height 9
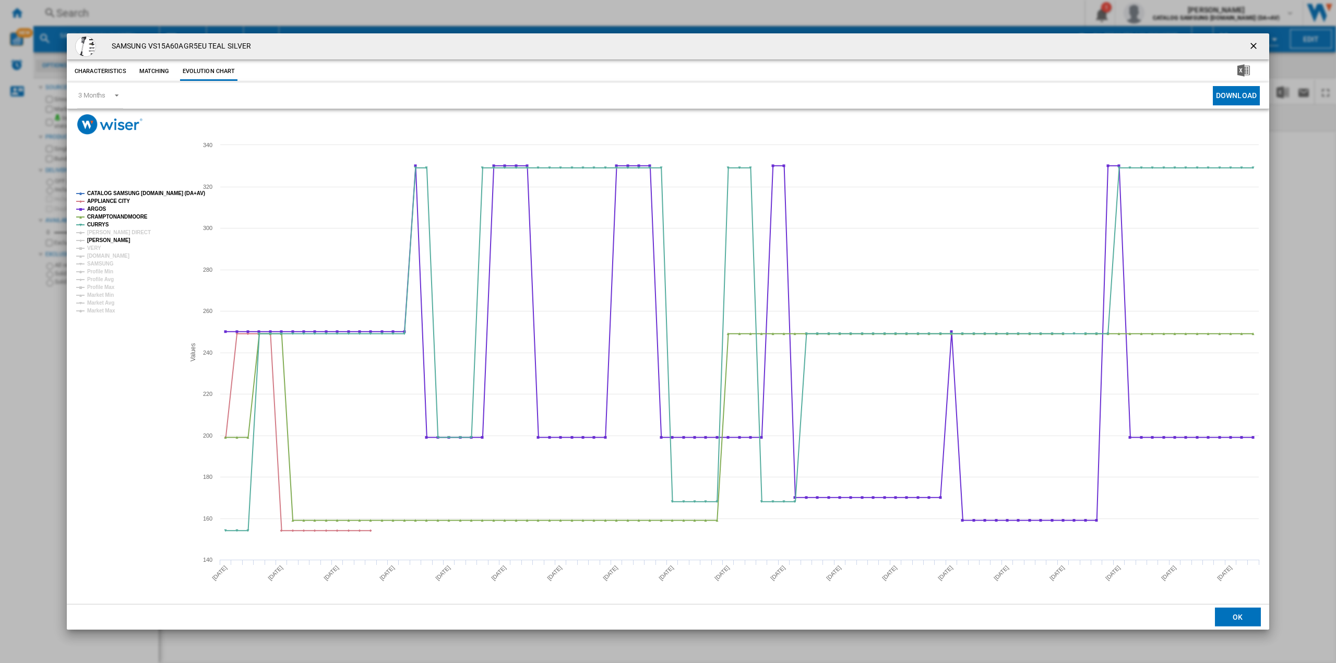
click at [113, 242] on tspan "[PERSON_NAME]" at bounding box center [108, 240] width 43 height 6
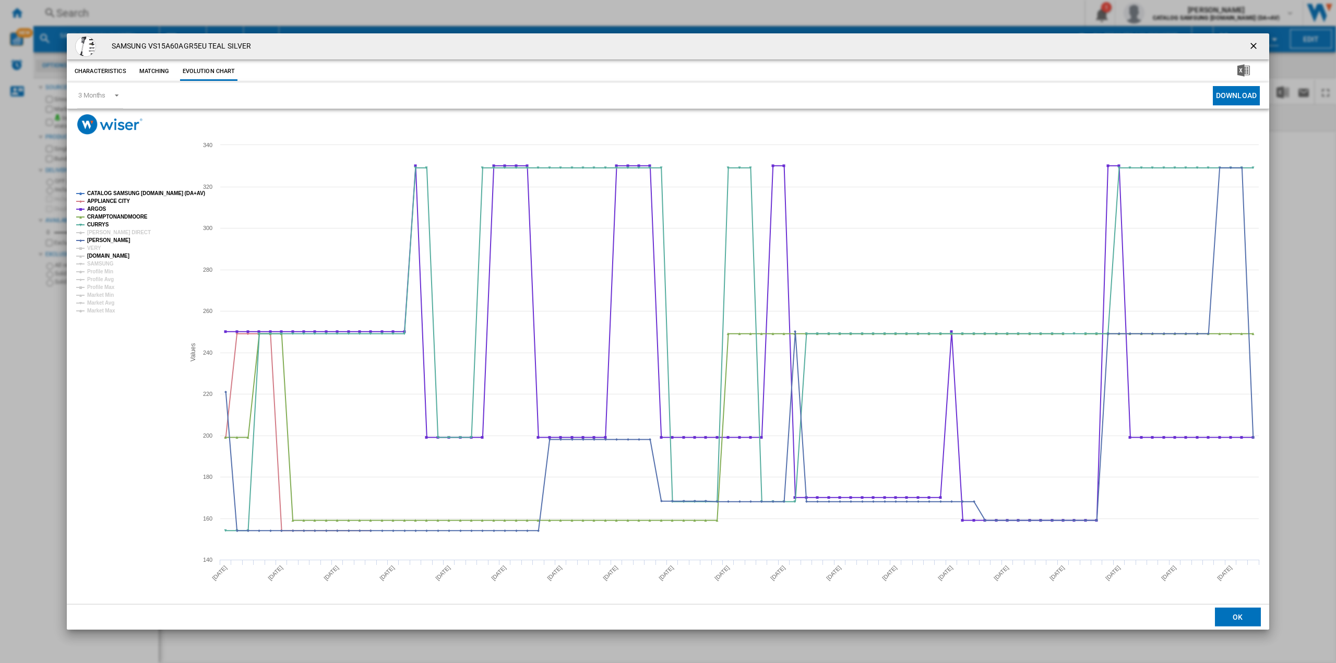
click at [112, 256] on tspan "[DOMAIN_NAME]" at bounding box center [108, 256] width 42 height 6
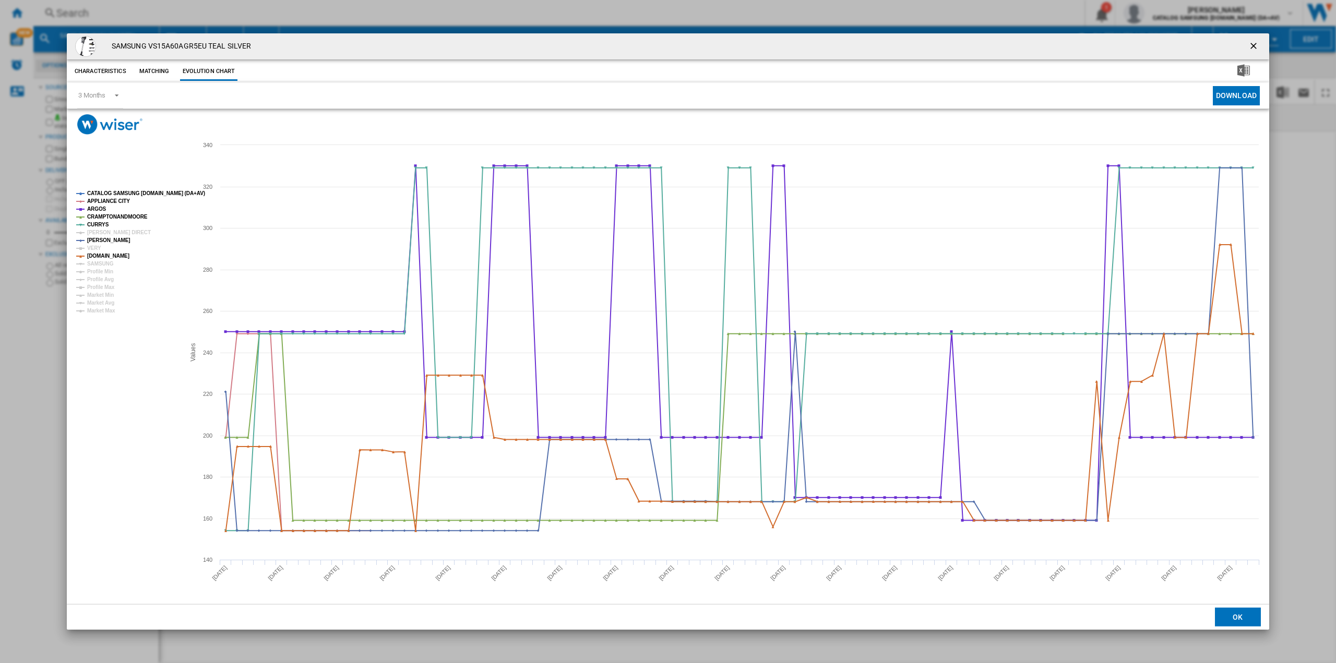
click at [1253, 44] on ng-md-icon "getI18NText('BUTTONS.CLOSE_DIALOG')" at bounding box center [1254, 47] width 13 height 13
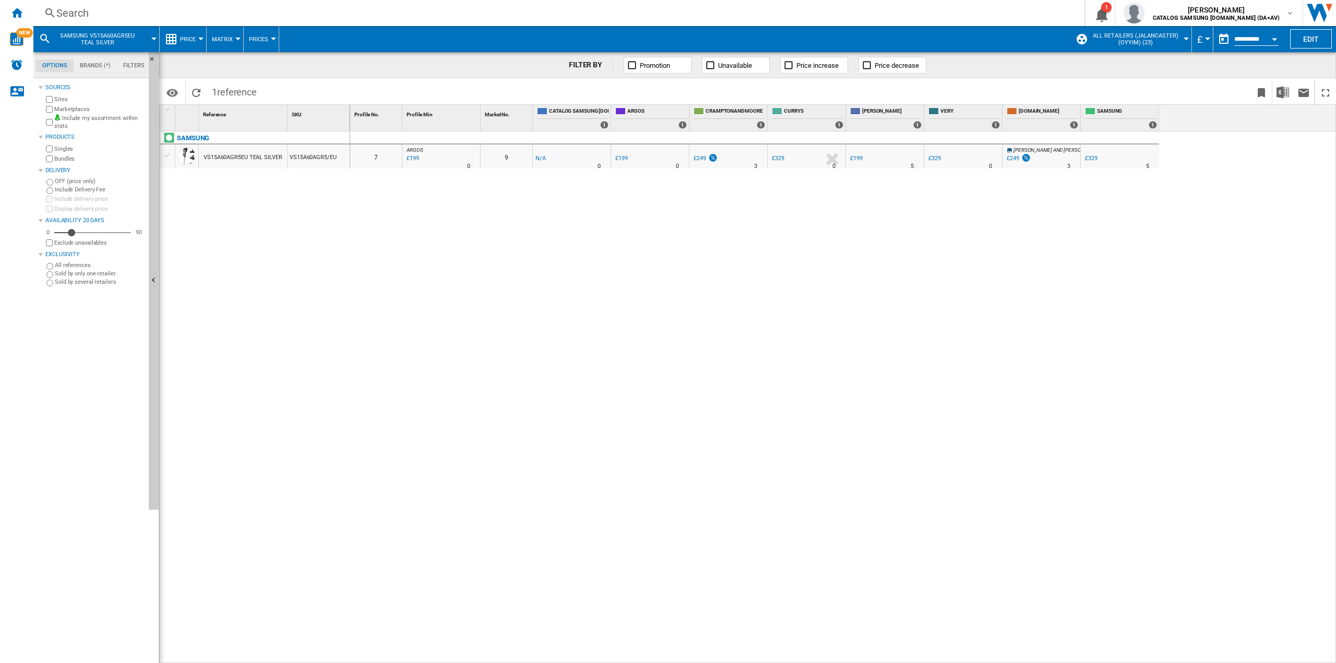
click at [78, 22] on div "Search Search 0 1 [PERSON_NAME] CATALOG SAMSUNG [DOMAIN_NAME] (DA+AV) CATALOG S…" at bounding box center [684, 13] width 1302 height 26
click at [64, 8] on div "Search" at bounding box center [556, 13] width 1001 height 15
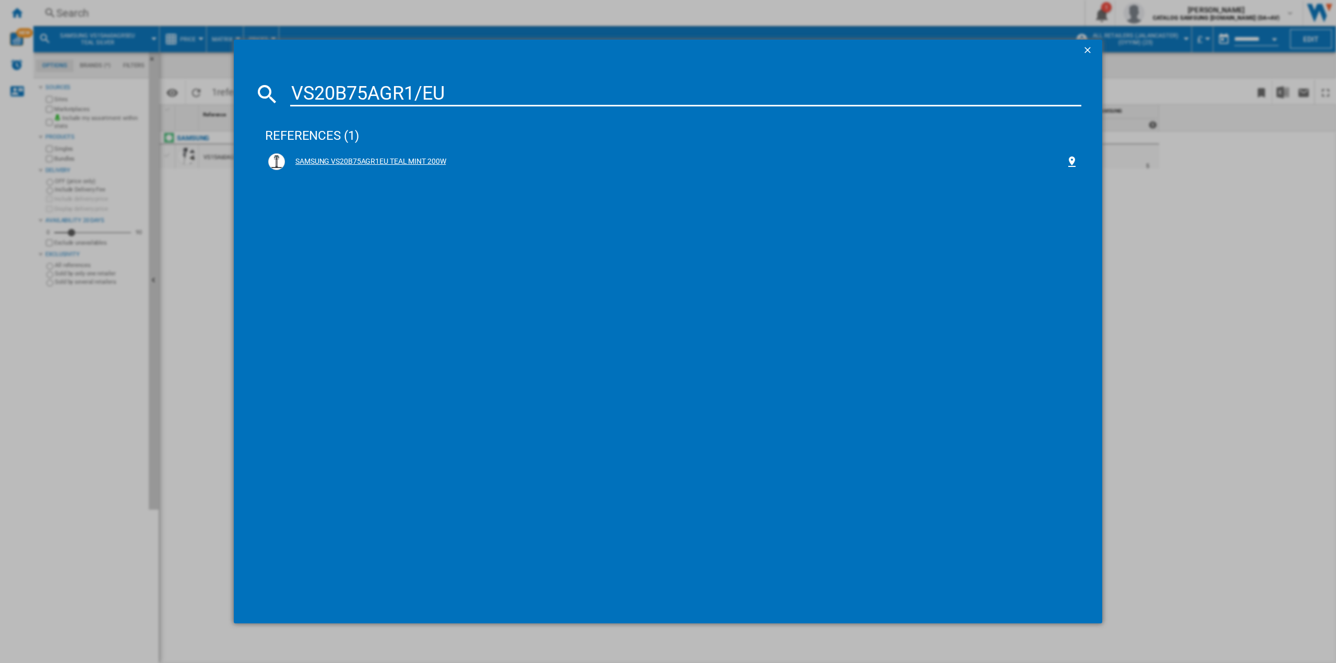
type input "VS20B75AGR1/EU"
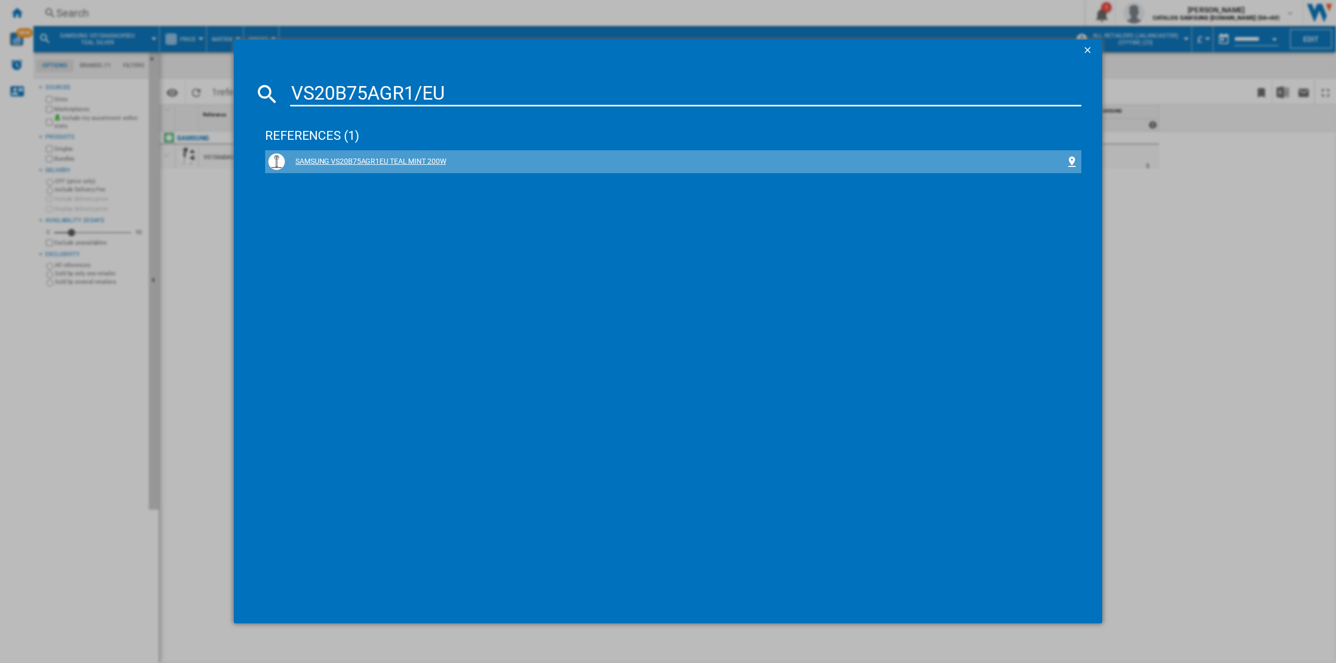
click at [393, 166] on div "SAMSUNG VS20B75AGR1EU TEAL MINT 200W" at bounding box center [675, 162] width 780 height 10
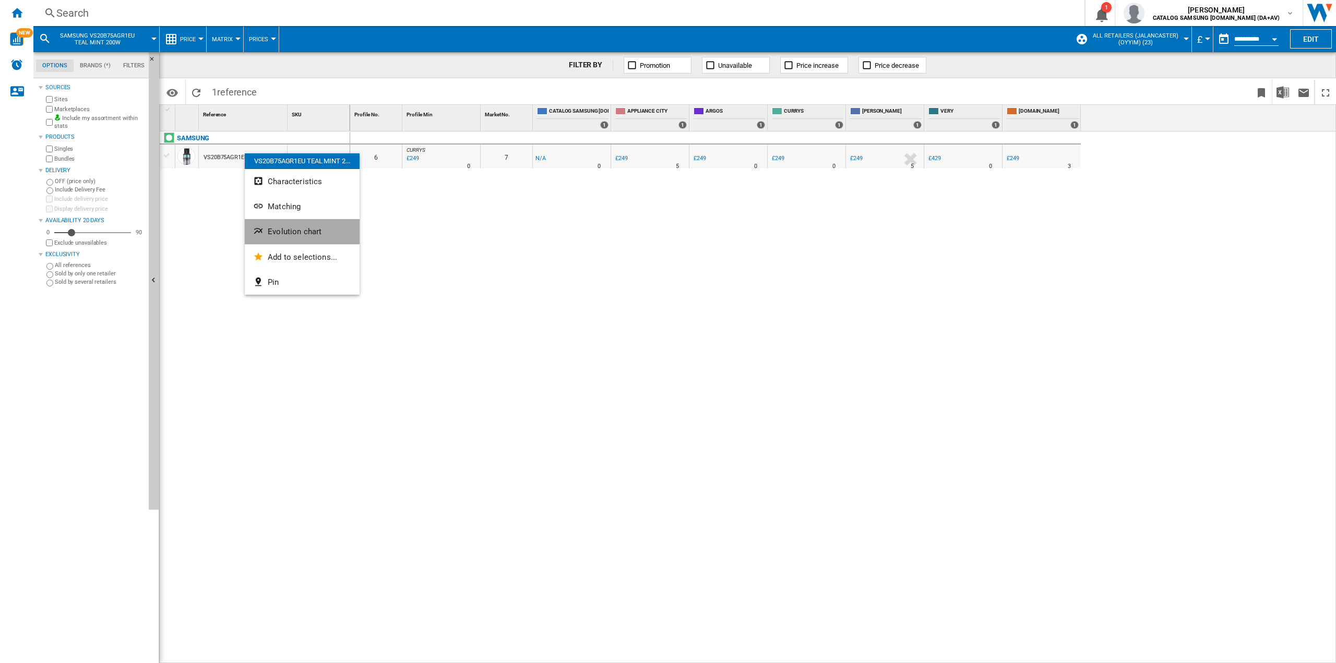
click at [294, 222] on button "Evolution chart" at bounding box center [302, 231] width 115 height 25
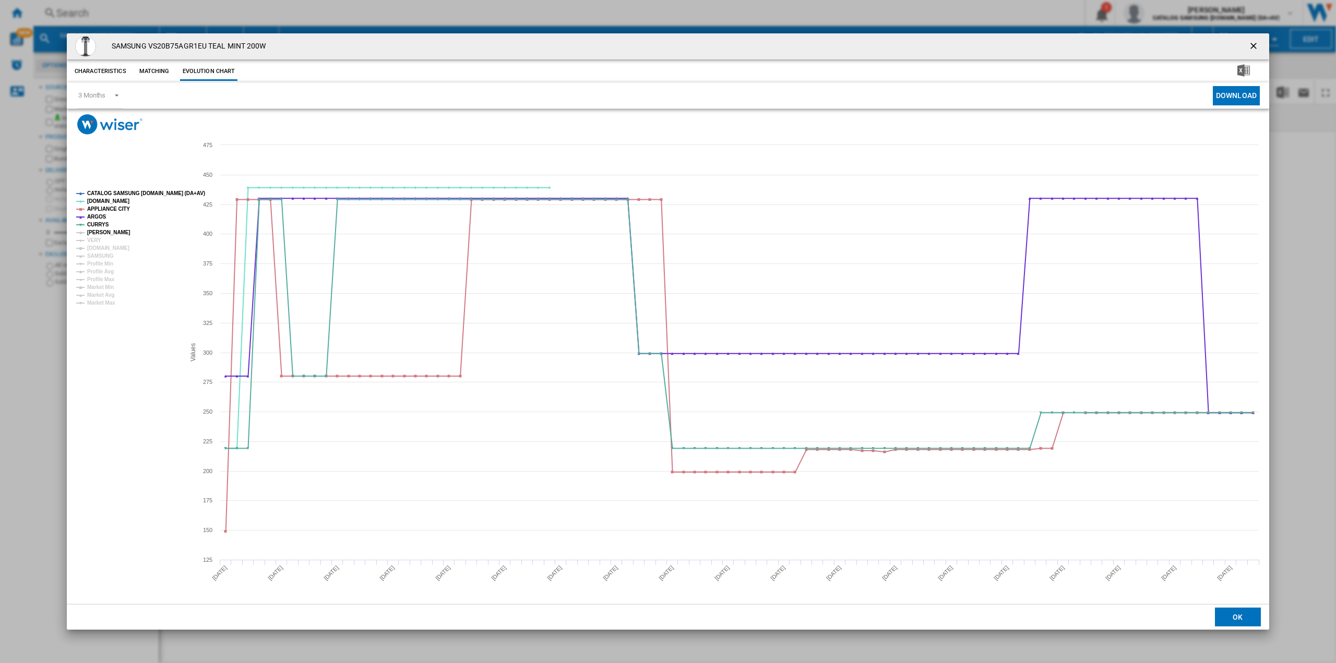
click at [112, 232] on tspan "[PERSON_NAME]" at bounding box center [108, 233] width 43 height 6
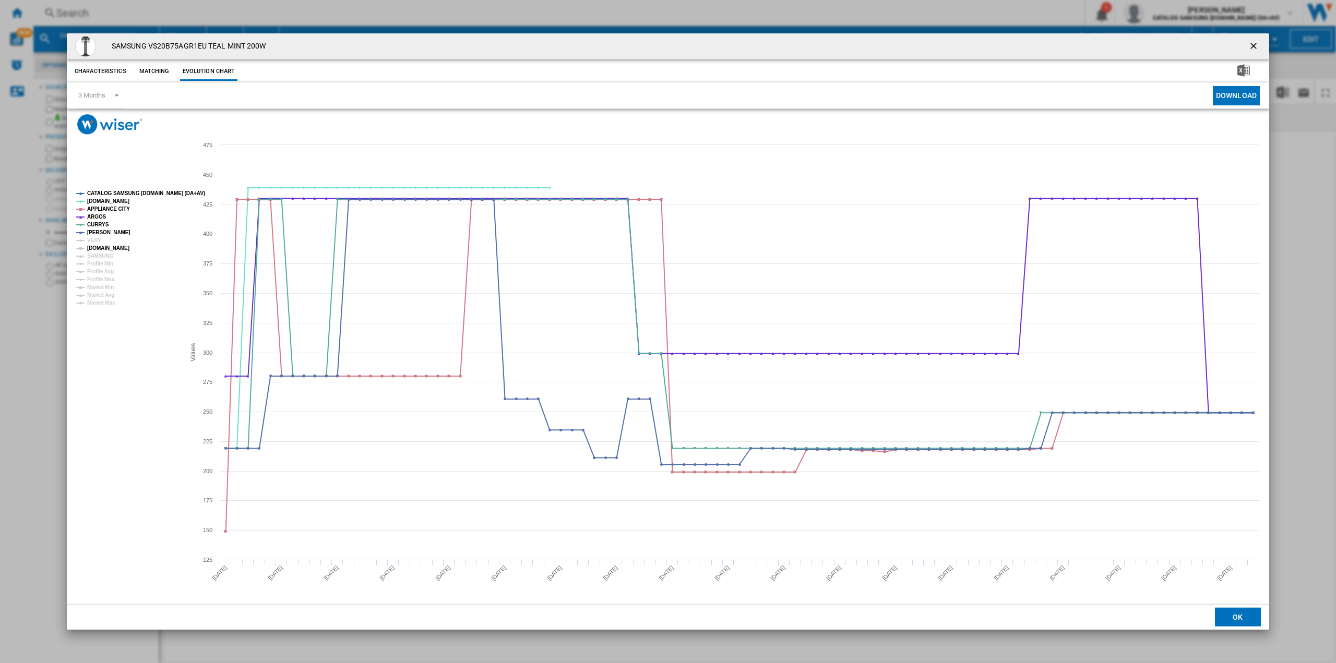
click at [116, 251] on tspan "[DOMAIN_NAME]" at bounding box center [108, 248] width 42 height 6
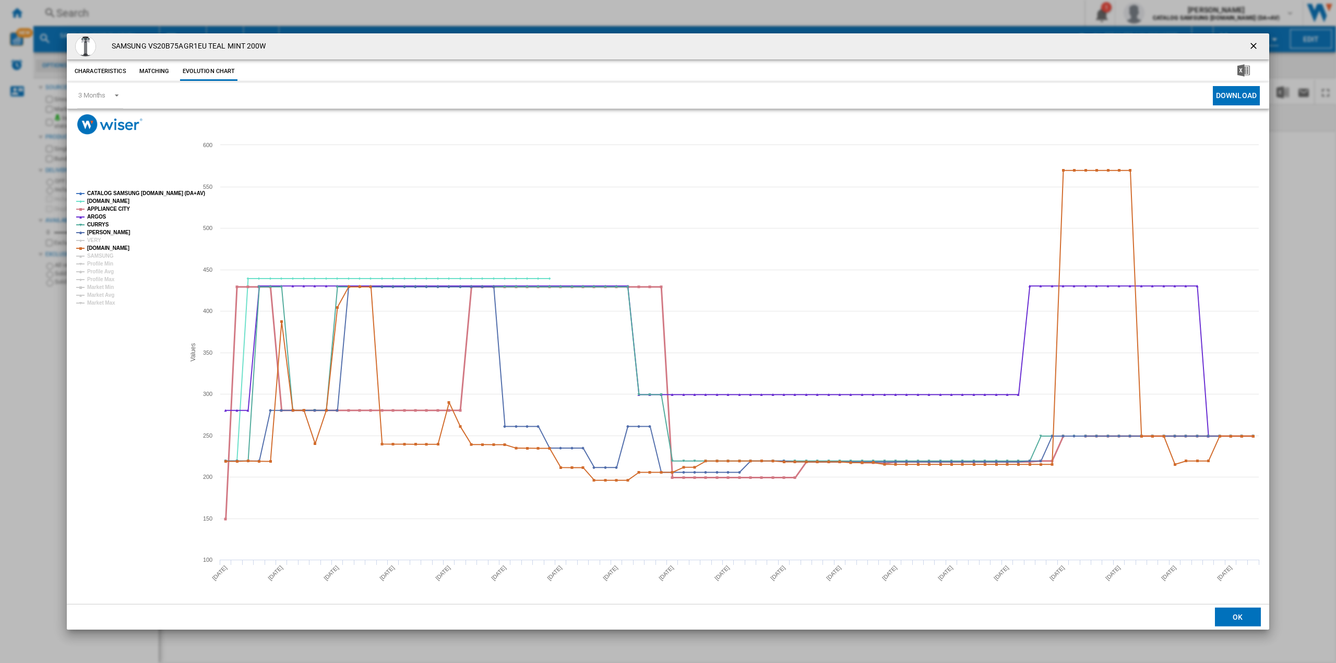
click at [97, 209] on tspan "APPLIANCE CITY" at bounding box center [108, 209] width 43 height 6
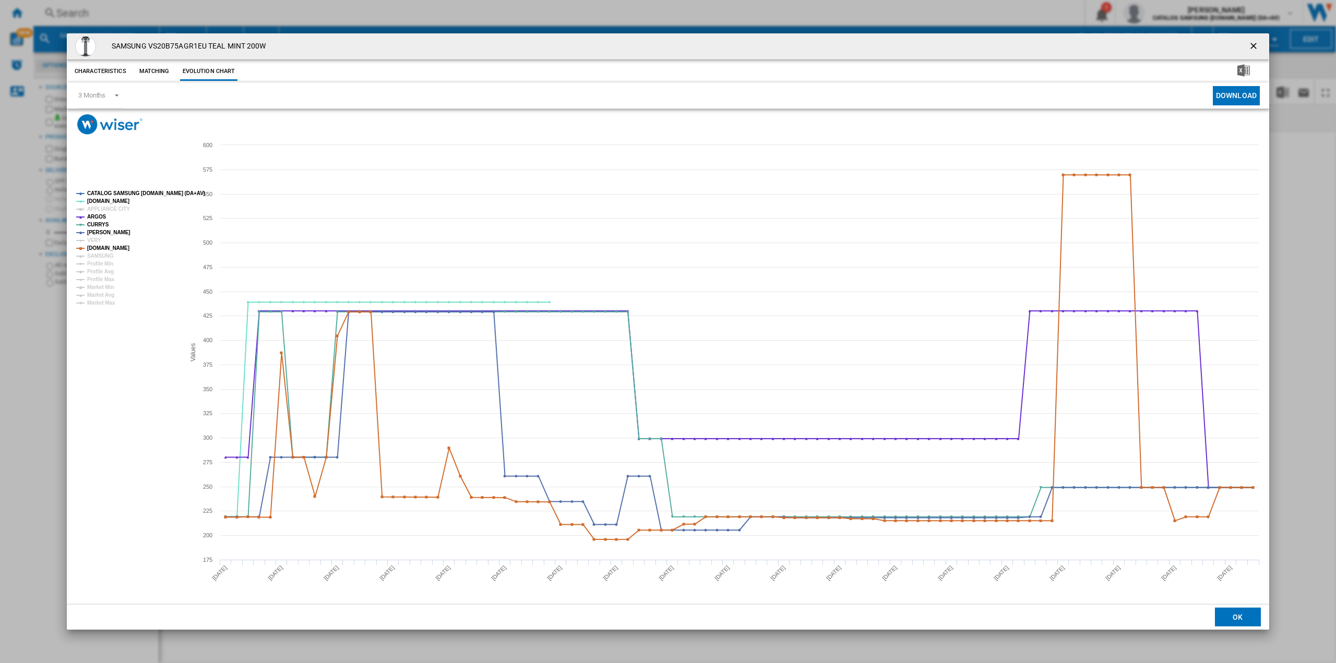
click at [1249, 38] on button "Product popup" at bounding box center [1254, 46] width 21 height 21
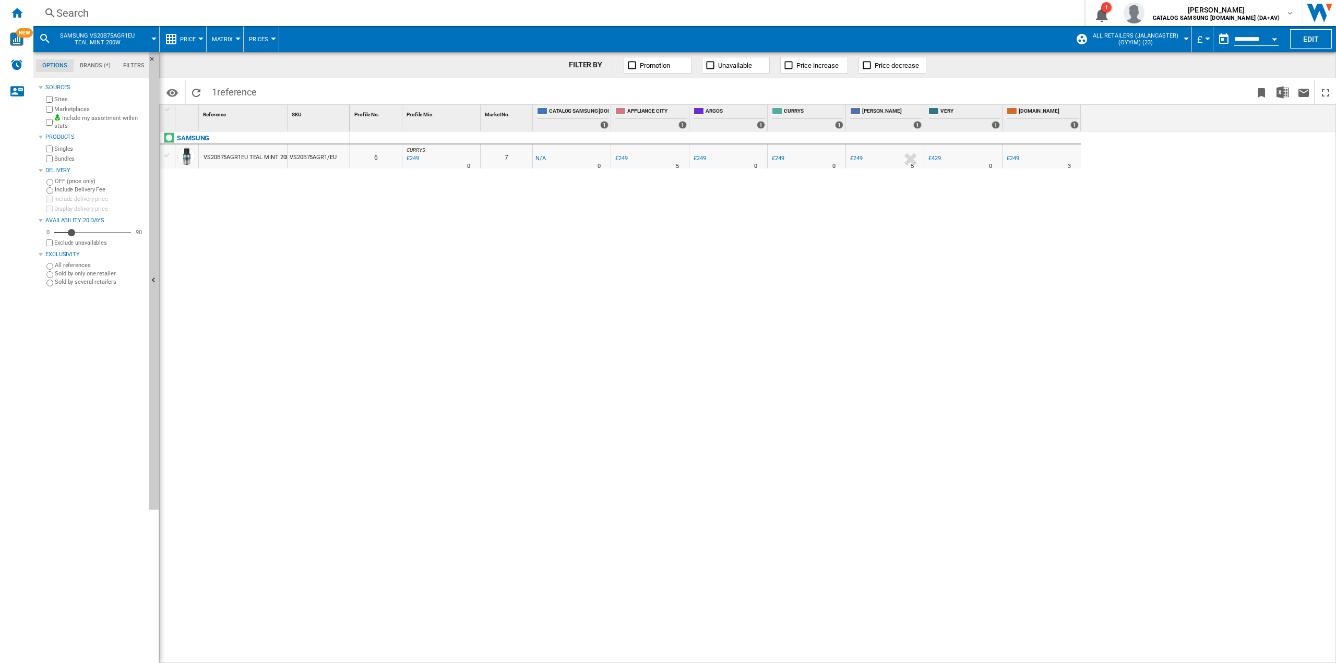
click at [55, 15] on ng-md-icon at bounding box center [50, 13] width 13 height 13
click at [56, 15] on ng-md-icon at bounding box center [50, 13] width 13 height 13
click at [85, 15] on div "Search" at bounding box center [556, 13] width 1001 height 15
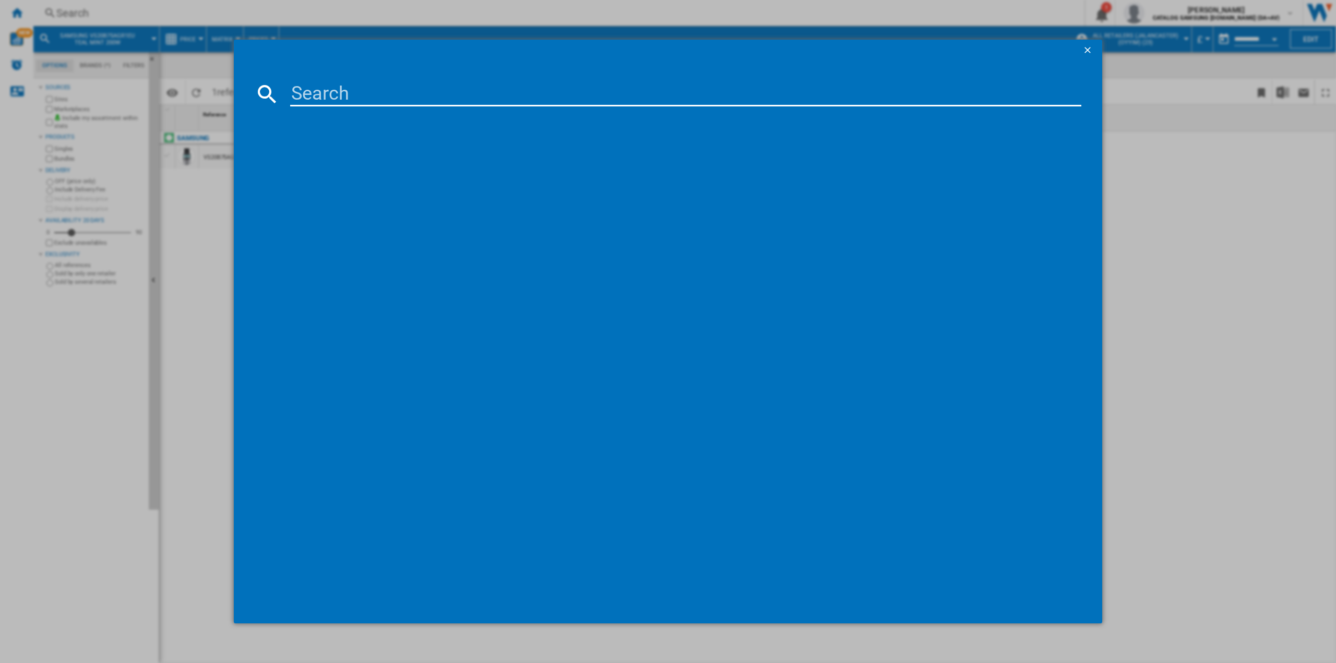
type input "VS20C8522TN/EU"
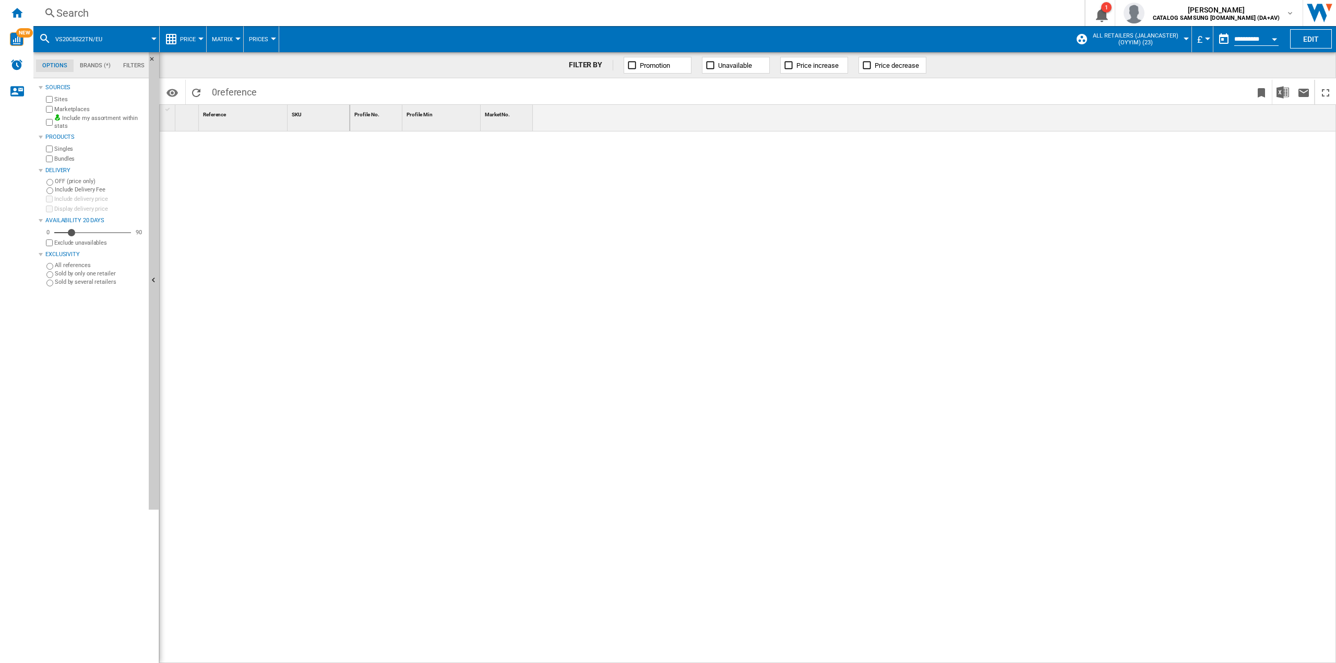
click at [342, 272] on div at bounding box center [255, 394] width 190 height 526
click at [69, 19] on div "Search" at bounding box center [556, 13] width 1001 height 15
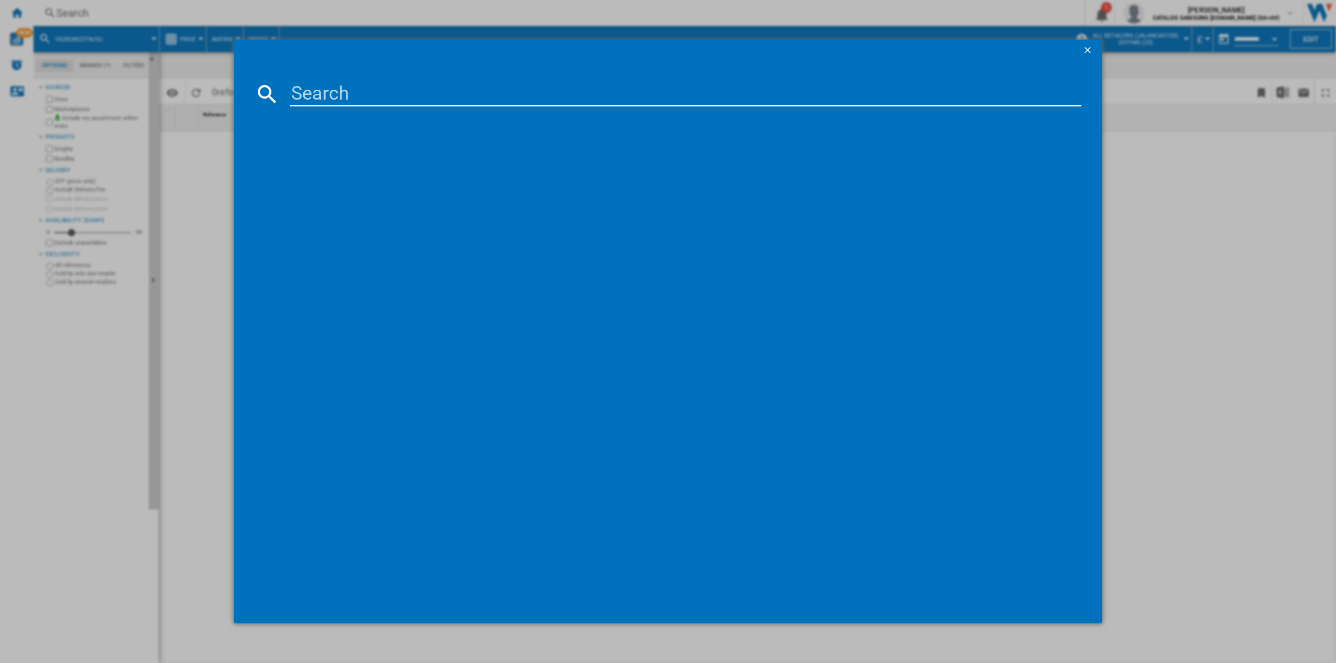
type input "[URL][DOMAIN_NAME]"
drag, startPoint x: 735, startPoint y: 94, endPoint x: 290, endPoint y: 98, distance: 445.5
click at [290, 98] on div "[URL][DOMAIN_NAME]" at bounding box center [668, 93] width 826 height 25
paste input "VS20C8522TN/EU"
type input "VS20C8522TN/EU"
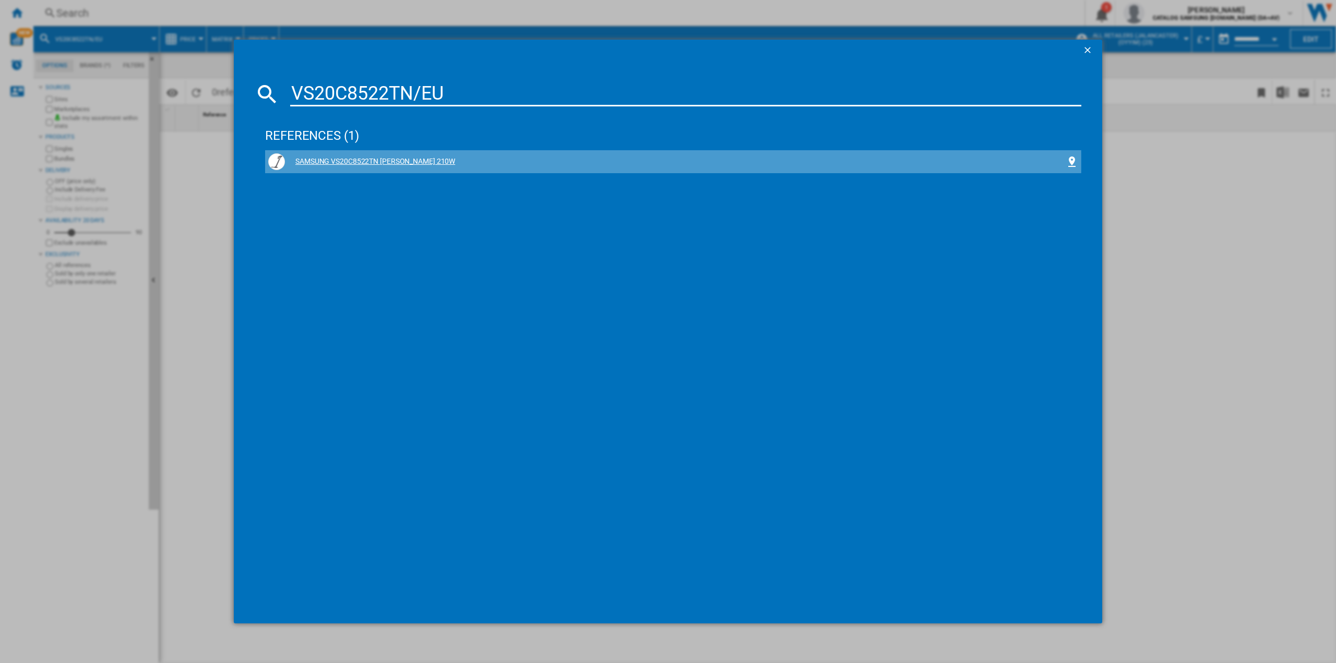
click at [316, 162] on div "SAMSUNG VS20C8522TN [PERSON_NAME] 210W" at bounding box center [675, 162] width 780 height 10
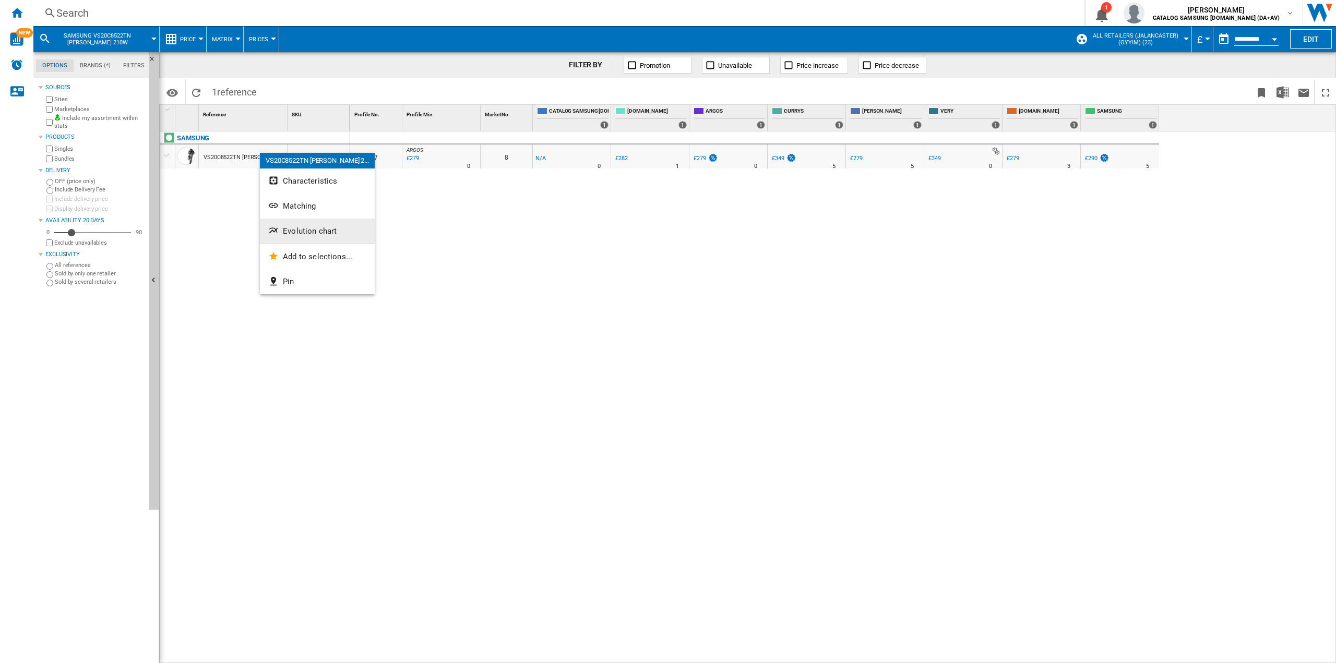
click at [330, 229] on span "Evolution chart" at bounding box center [310, 230] width 54 height 9
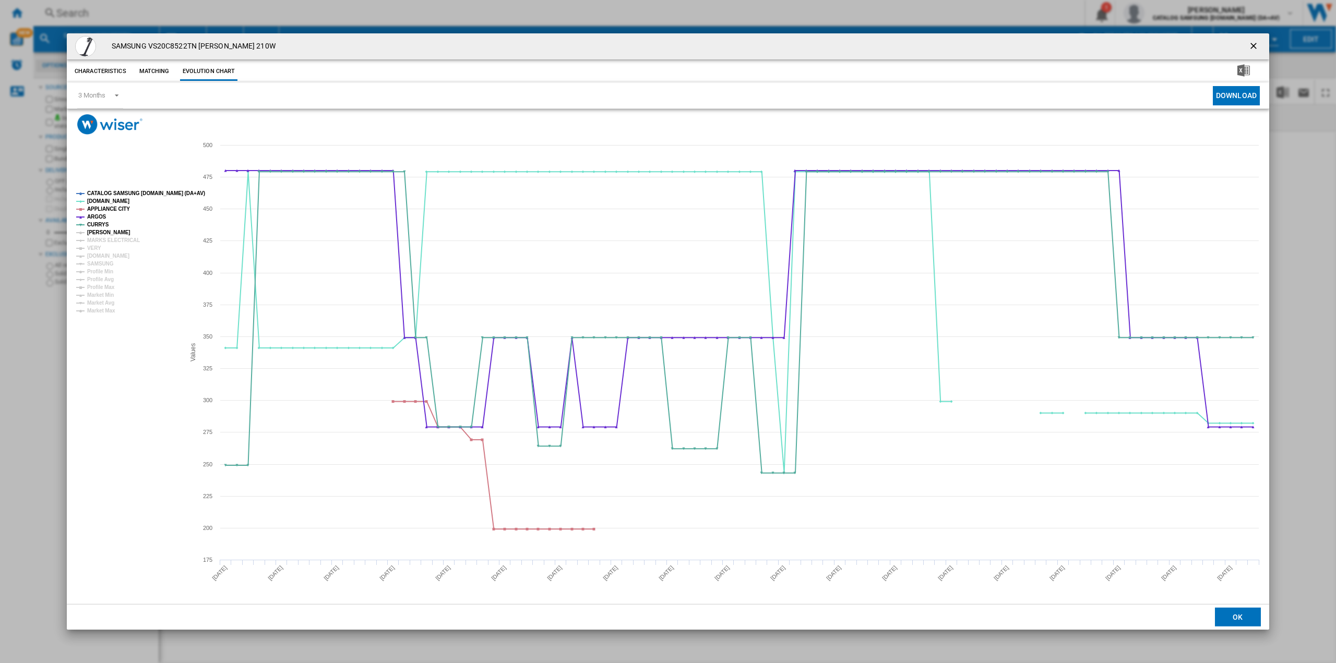
click at [111, 232] on tspan "[PERSON_NAME]" at bounding box center [108, 233] width 43 height 6
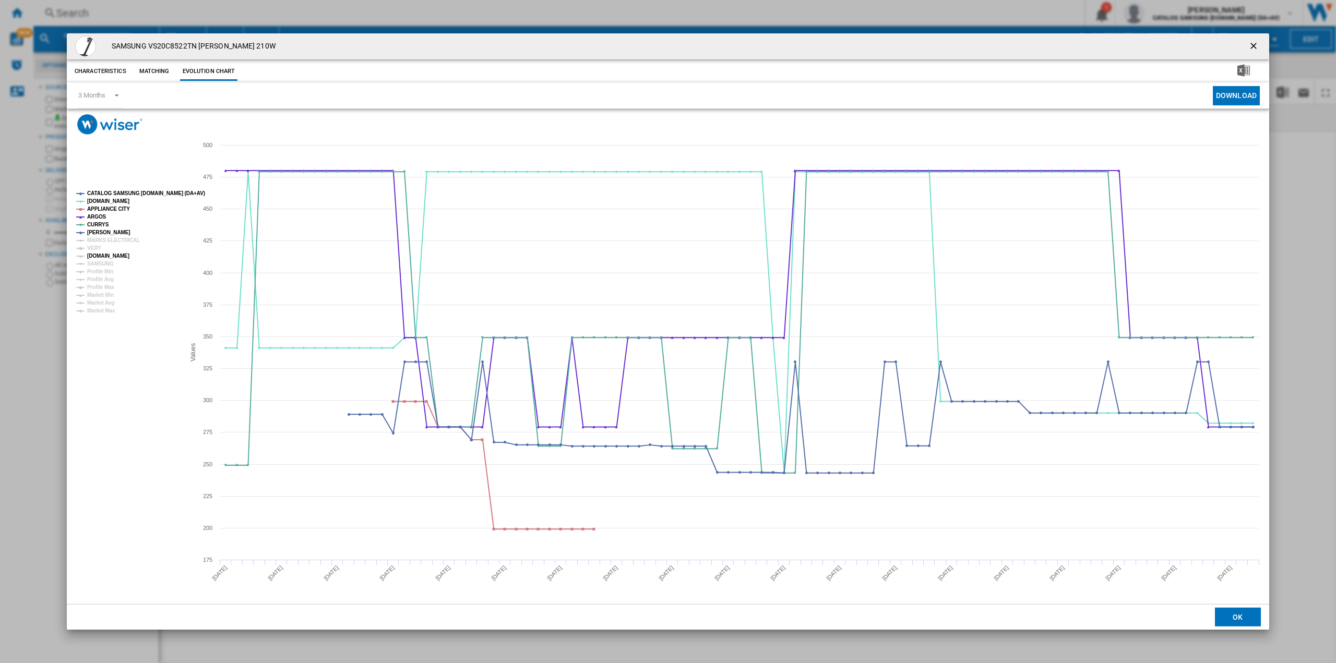
click at [116, 258] on tspan "[DOMAIN_NAME]" at bounding box center [108, 256] width 42 height 6
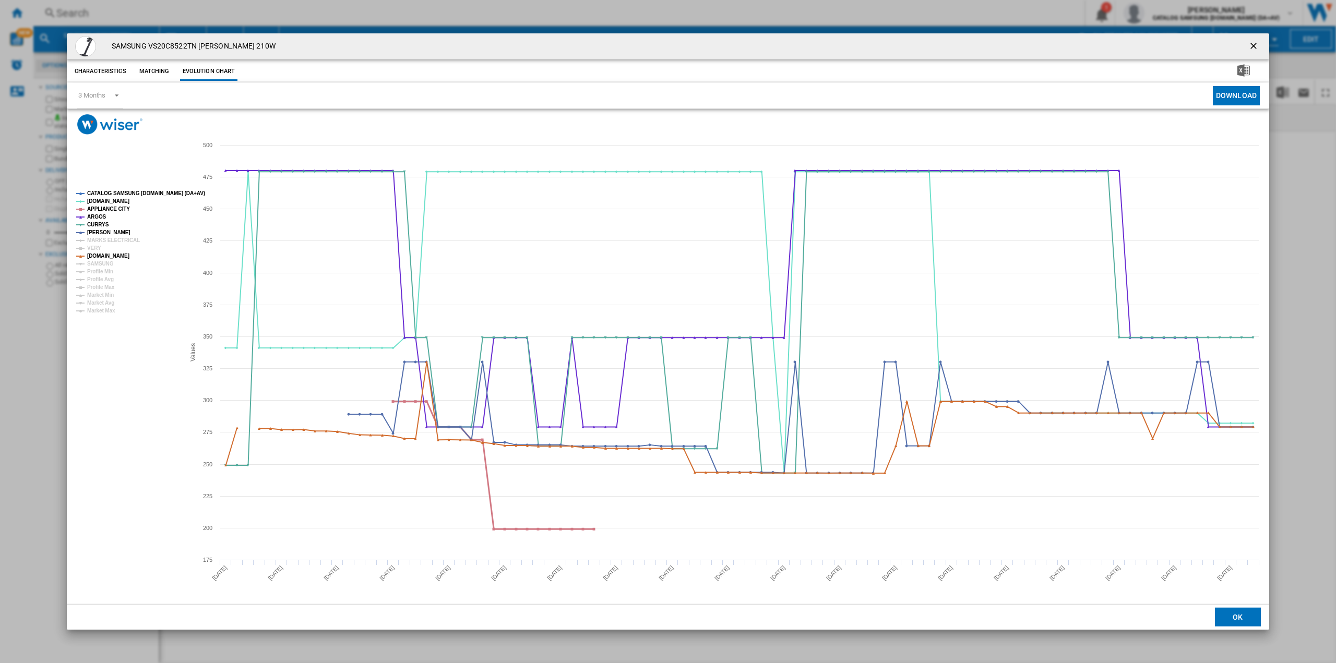
click at [110, 211] on tspan "APPLIANCE CITY" at bounding box center [108, 209] width 43 height 6
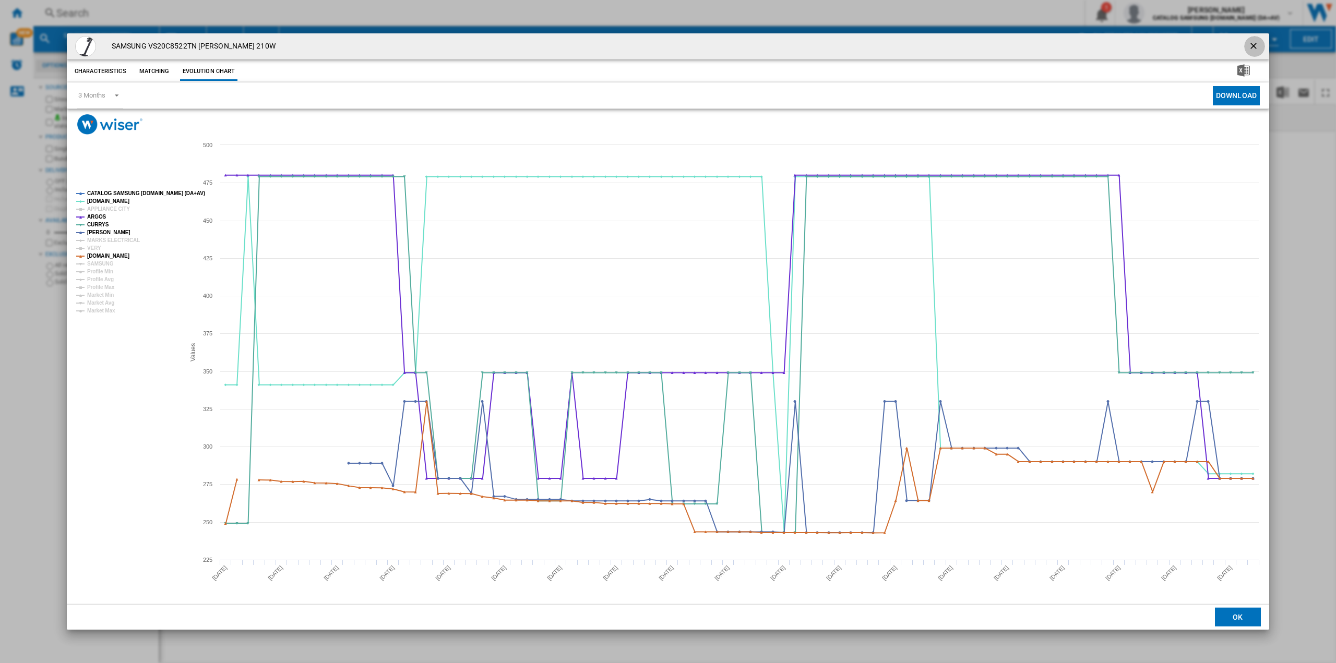
click at [1252, 41] on ng-md-icon "getI18NText('BUTTONS.CLOSE_DIALOG')" at bounding box center [1254, 47] width 13 height 13
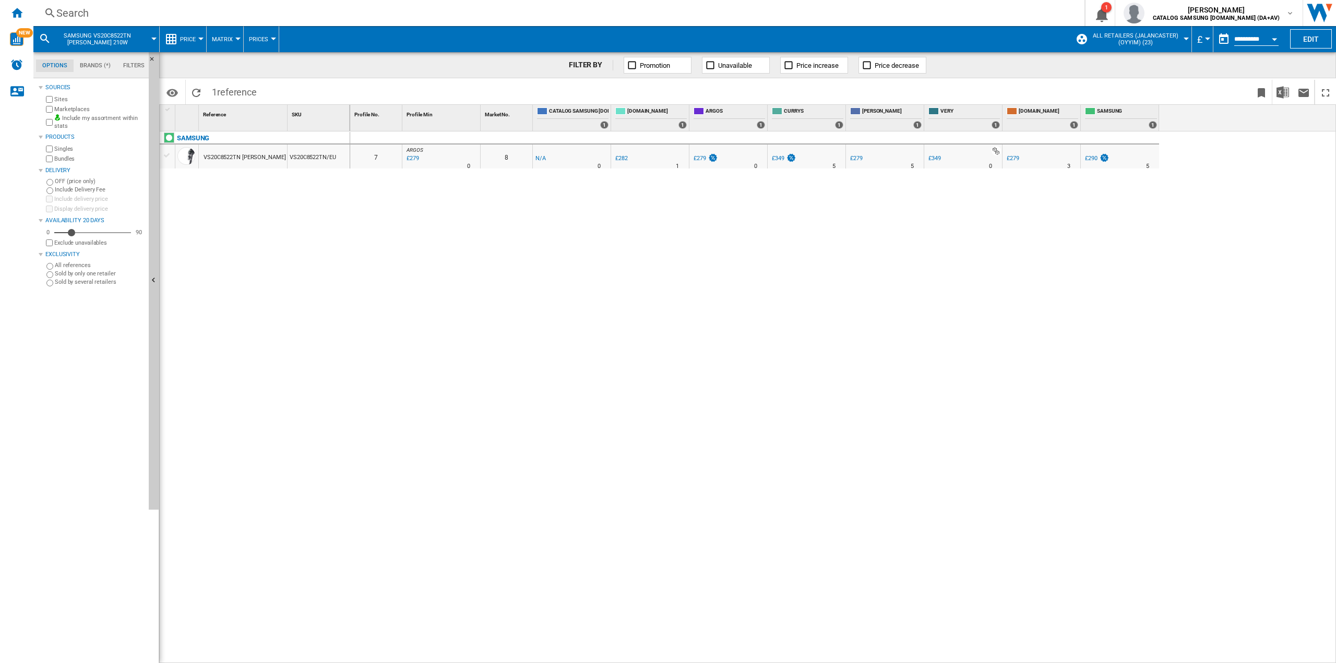
click at [122, 14] on div "Search" at bounding box center [556, 13] width 1001 height 15
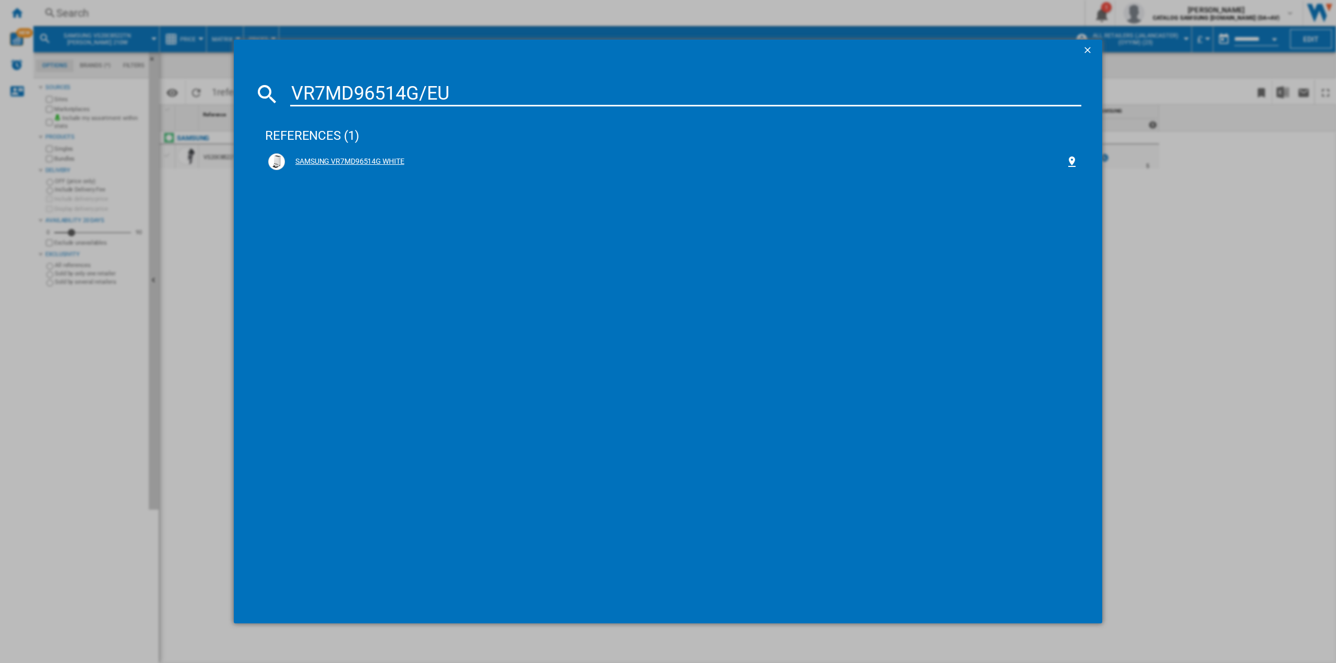
type input "VR7MD96514G/EU"
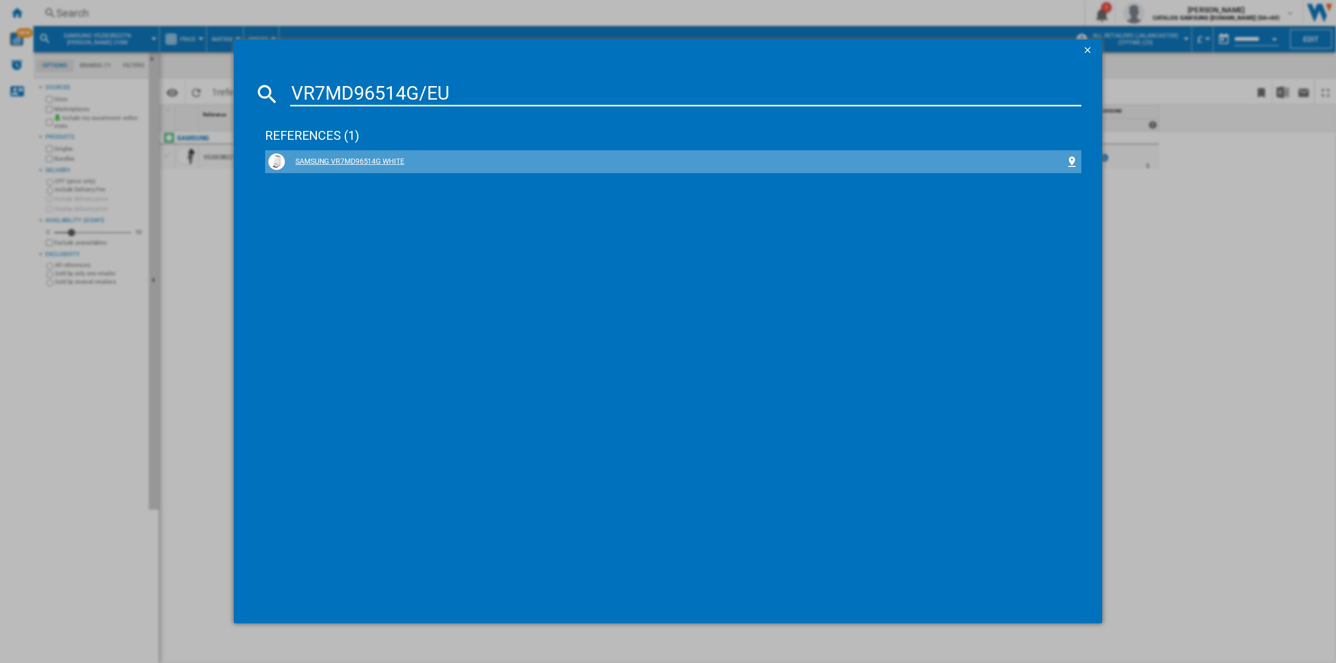
click at [370, 158] on div "SAMSUNG VR7MD96514G WHITE" at bounding box center [675, 162] width 780 height 10
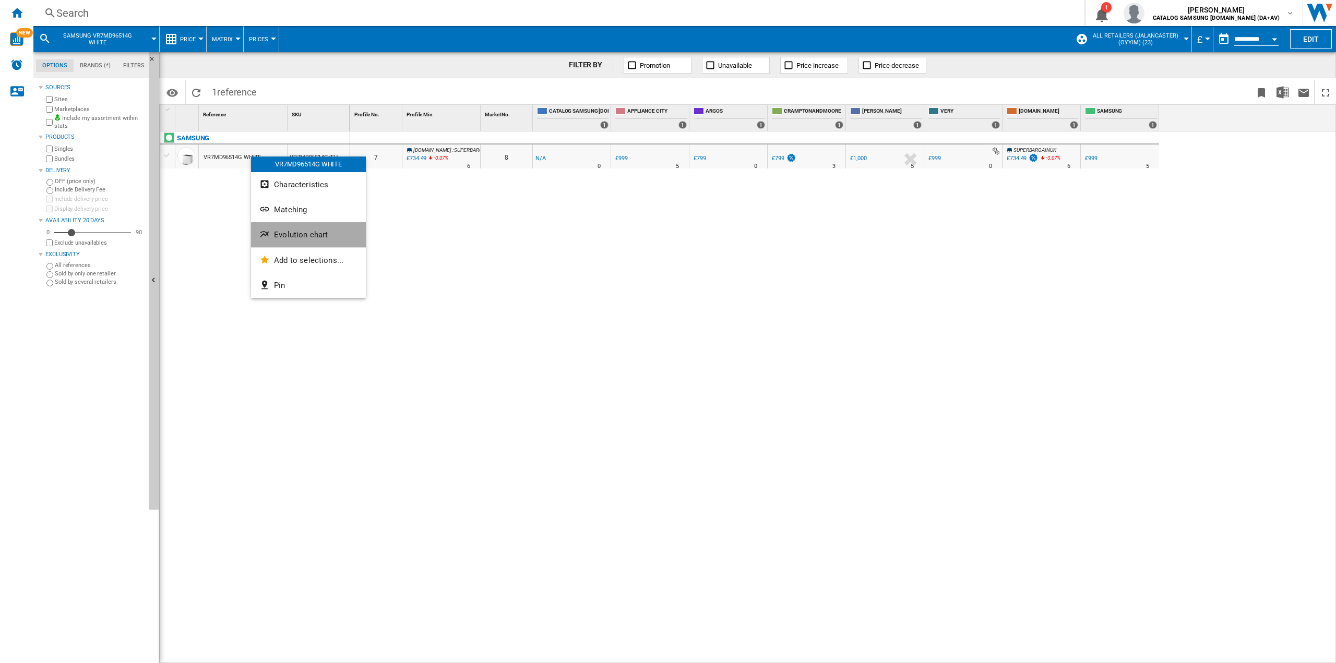
click at [311, 242] on button "Evolution chart" at bounding box center [308, 234] width 115 height 25
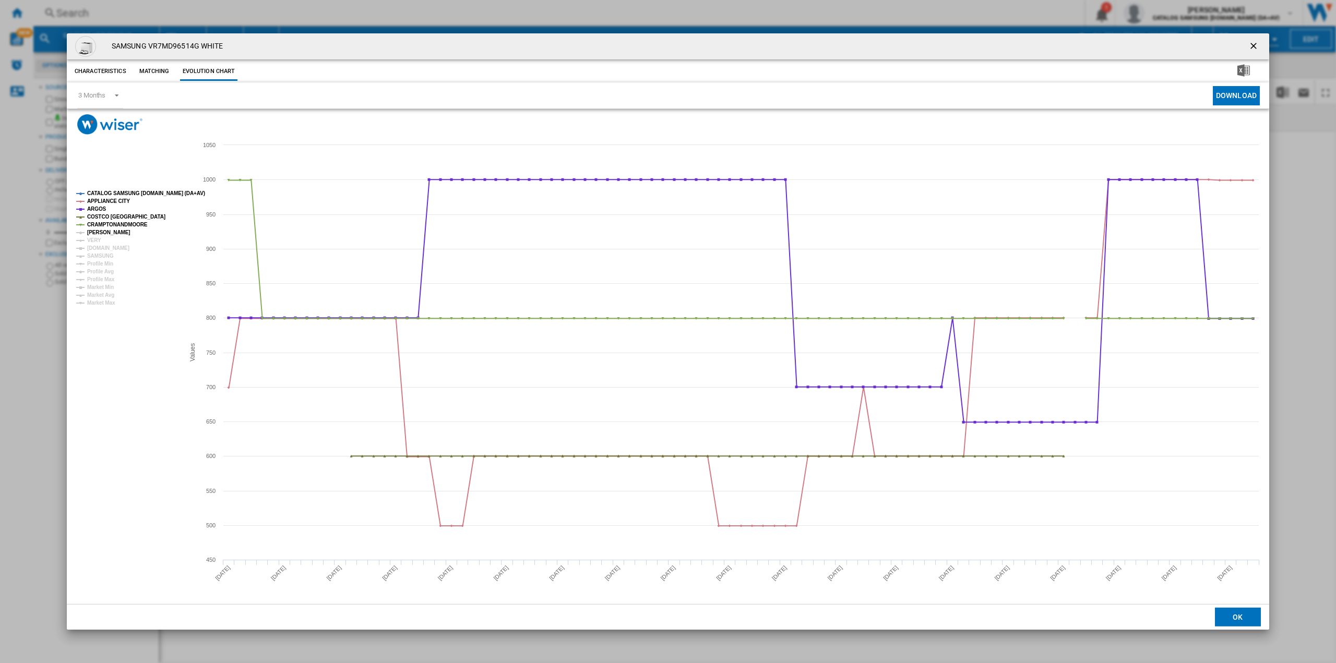
click at [99, 232] on tspan "[PERSON_NAME]" at bounding box center [108, 233] width 43 height 6
click at [115, 230] on tspan "[PERSON_NAME]" at bounding box center [108, 233] width 43 height 6
click at [109, 227] on tspan "CRAMPTONANDMOORE" at bounding box center [117, 225] width 61 height 6
click at [110, 218] on tspan "COSTCO [GEOGRAPHIC_DATA]" at bounding box center [126, 217] width 78 height 6
click at [111, 201] on tspan "APPLIANCE CITY" at bounding box center [108, 201] width 43 height 6
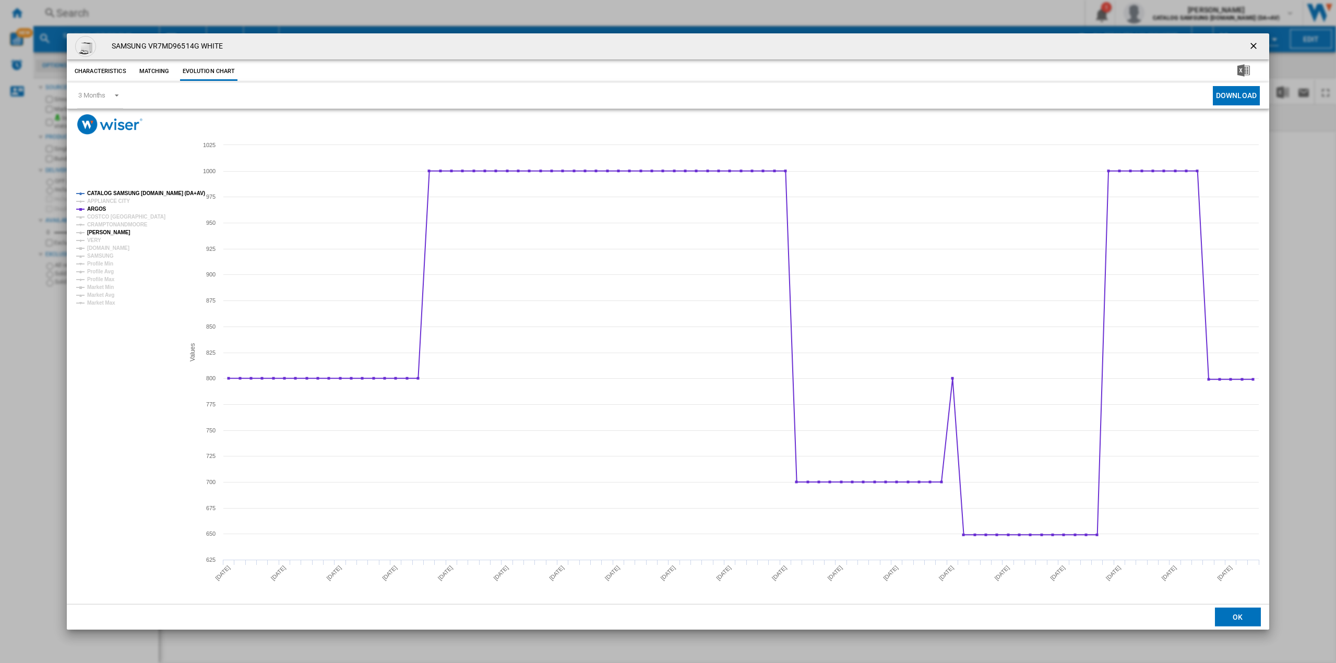
click at [104, 235] on tspan "[PERSON_NAME]" at bounding box center [108, 233] width 43 height 6
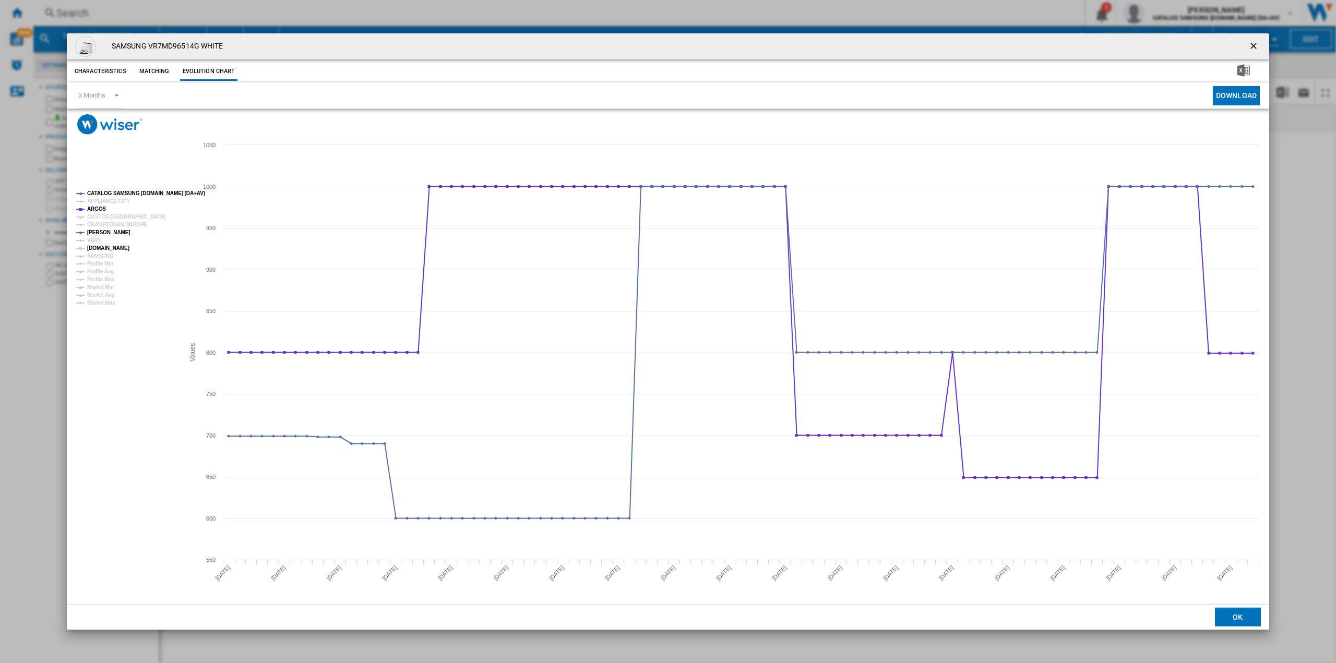
click at [118, 248] on tspan "[DOMAIN_NAME]" at bounding box center [108, 248] width 42 height 6
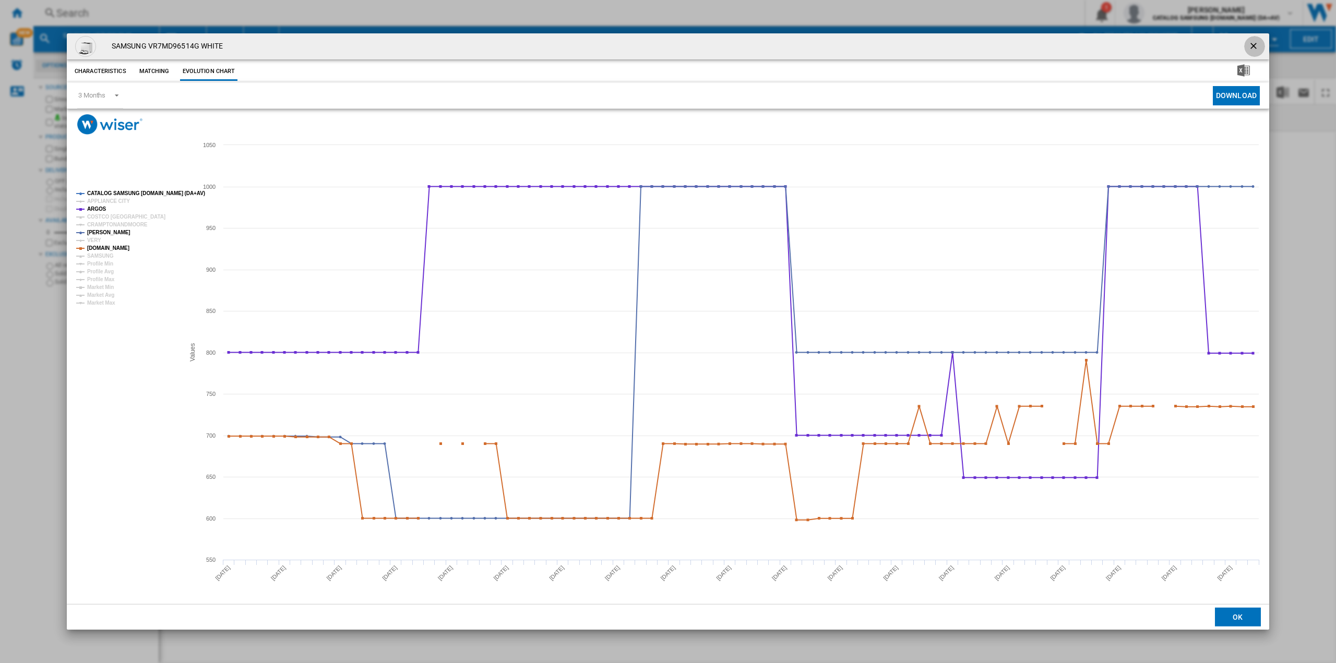
click at [1258, 44] on ng-md-icon "getI18NText('BUTTONS.CLOSE_DIALOG')" at bounding box center [1254, 47] width 13 height 13
